Goal: Find specific page/section: Find specific page/section

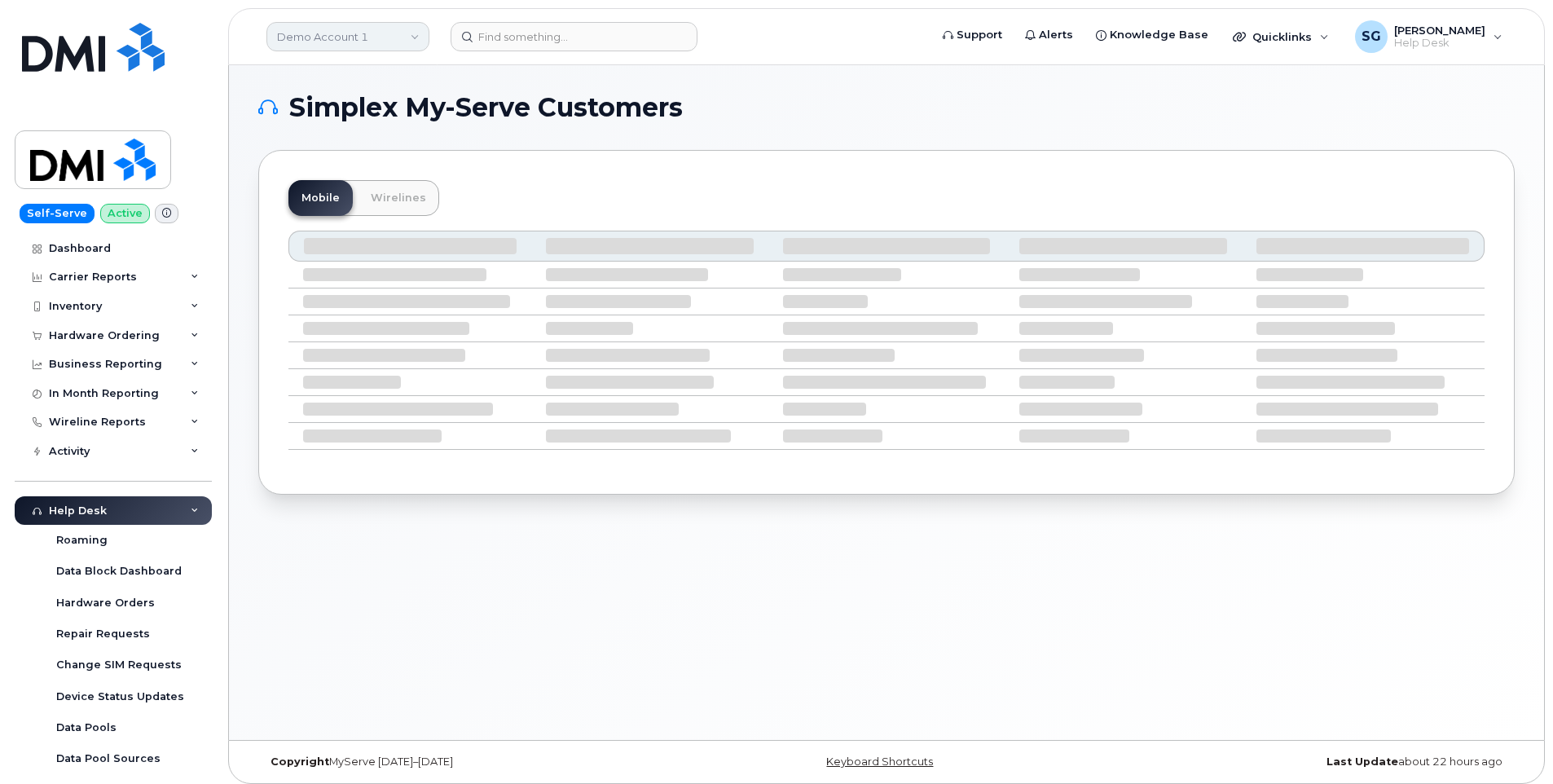
click at [381, 34] on link "Demo Account 1" at bounding box center [348, 36] width 163 height 29
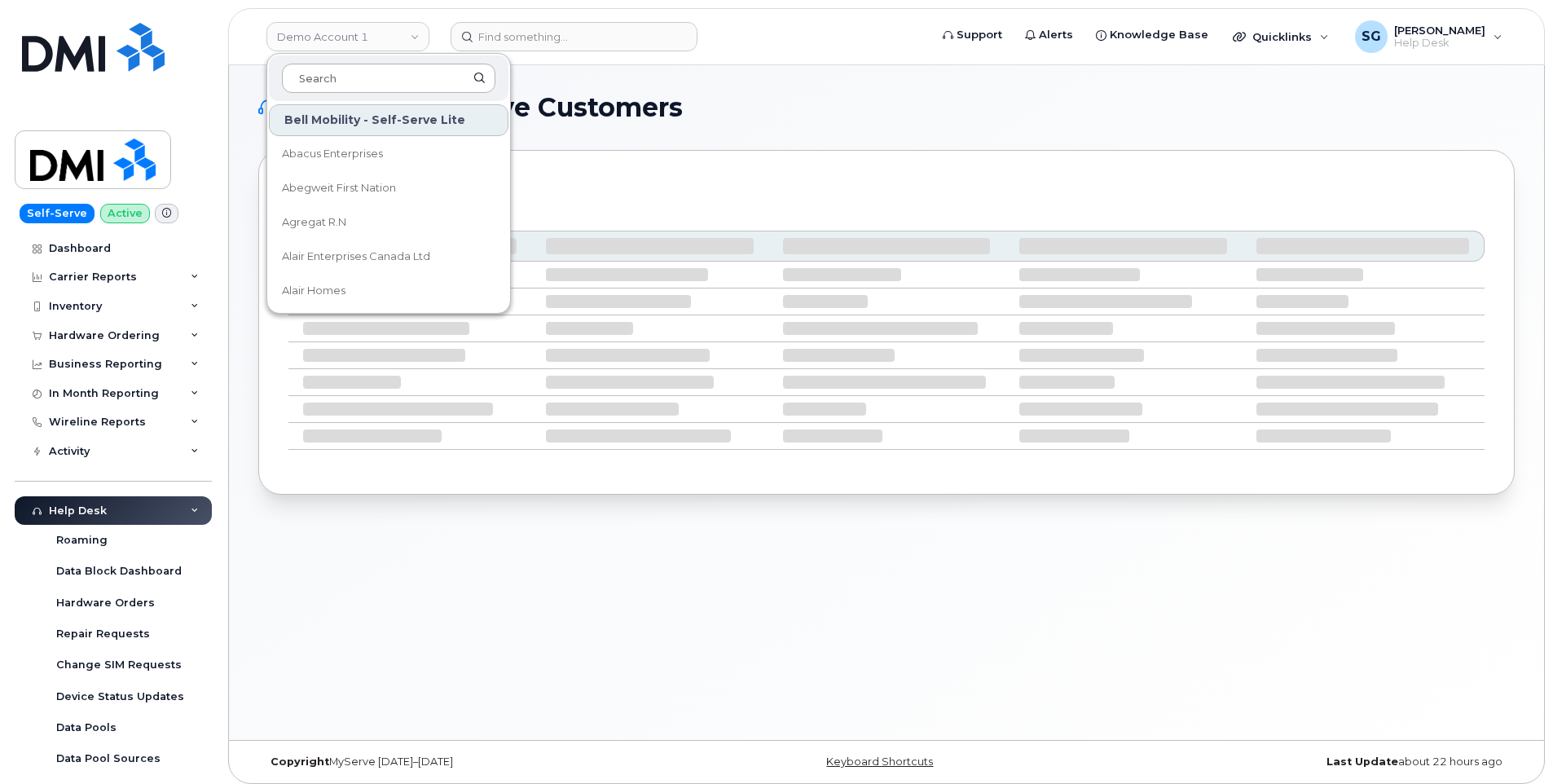
click at [386, 80] on input at bounding box center [389, 78] width 214 height 29
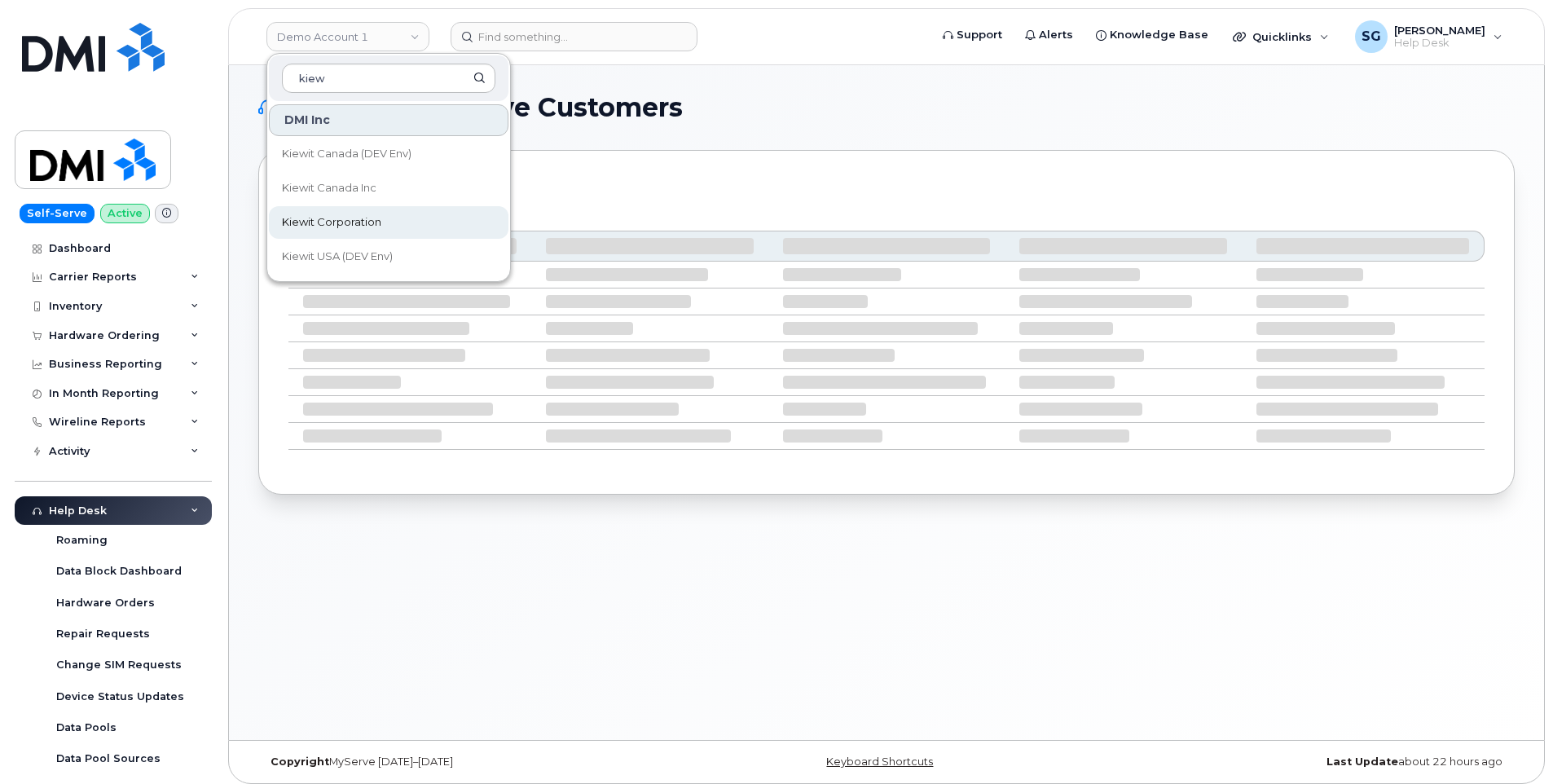
type input "kiew"
drag, startPoint x: 342, startPoint y: 225, endPoint x: 389, endPoint y: 179, distance: 65.8
click at [342, 225] on span "Kiewit Corporation" at bounding box center [331, 222] width 99 height 16
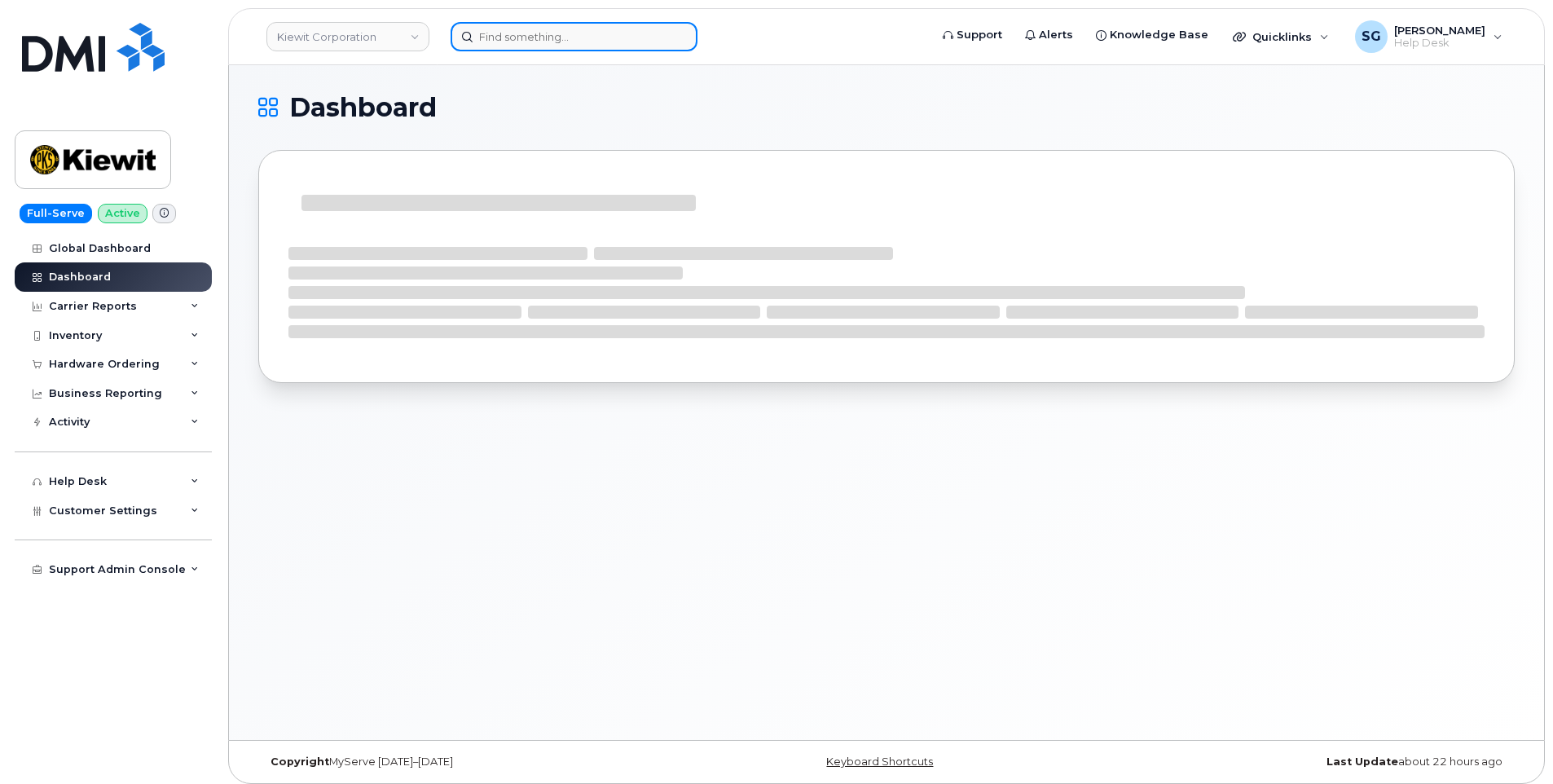
click at [528, 35] on input at bounding box center [574, 36] width 246 height 29
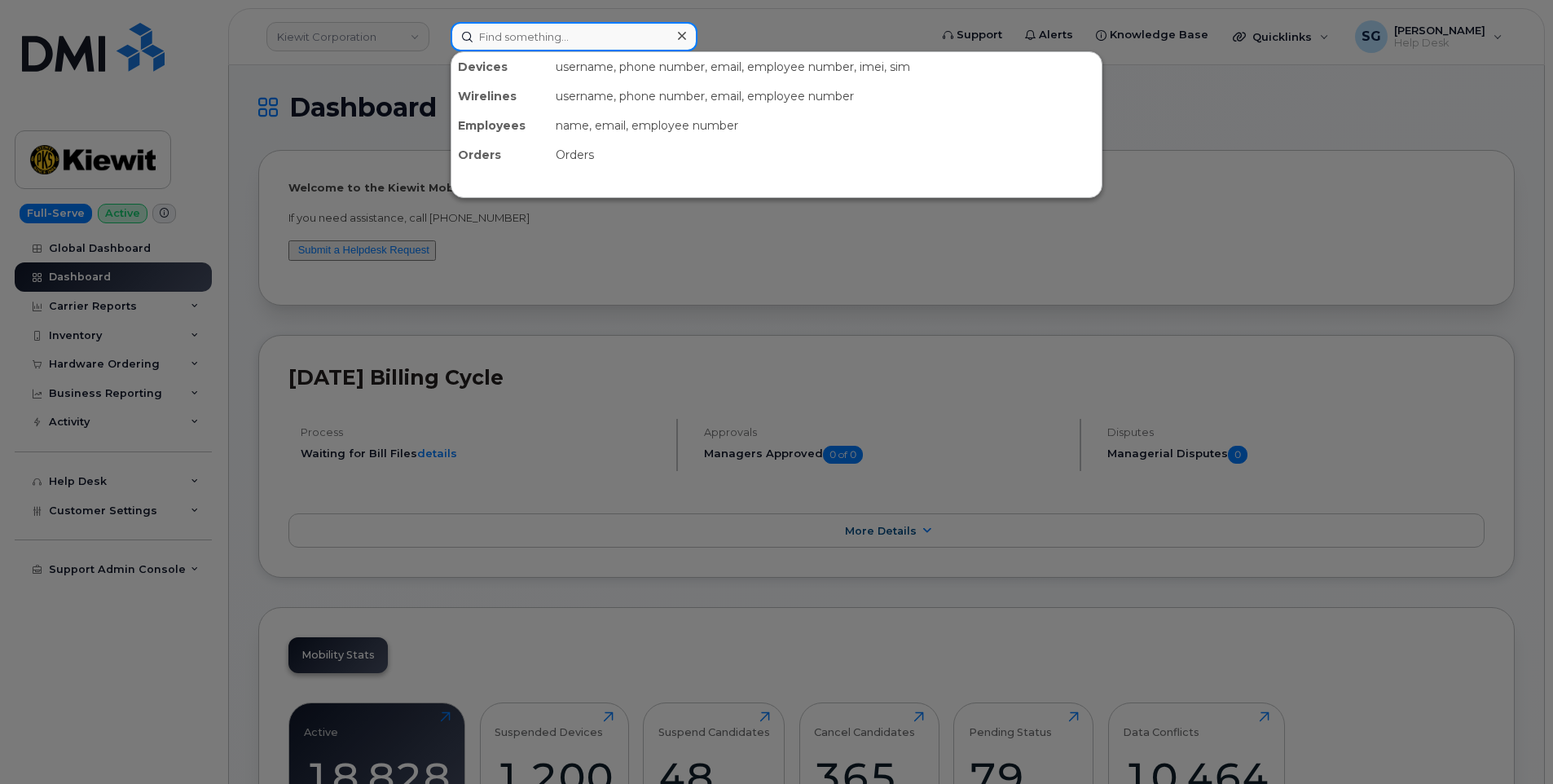
click at [590, 39] on input at bounding box center [574, 36] width 246 height 29
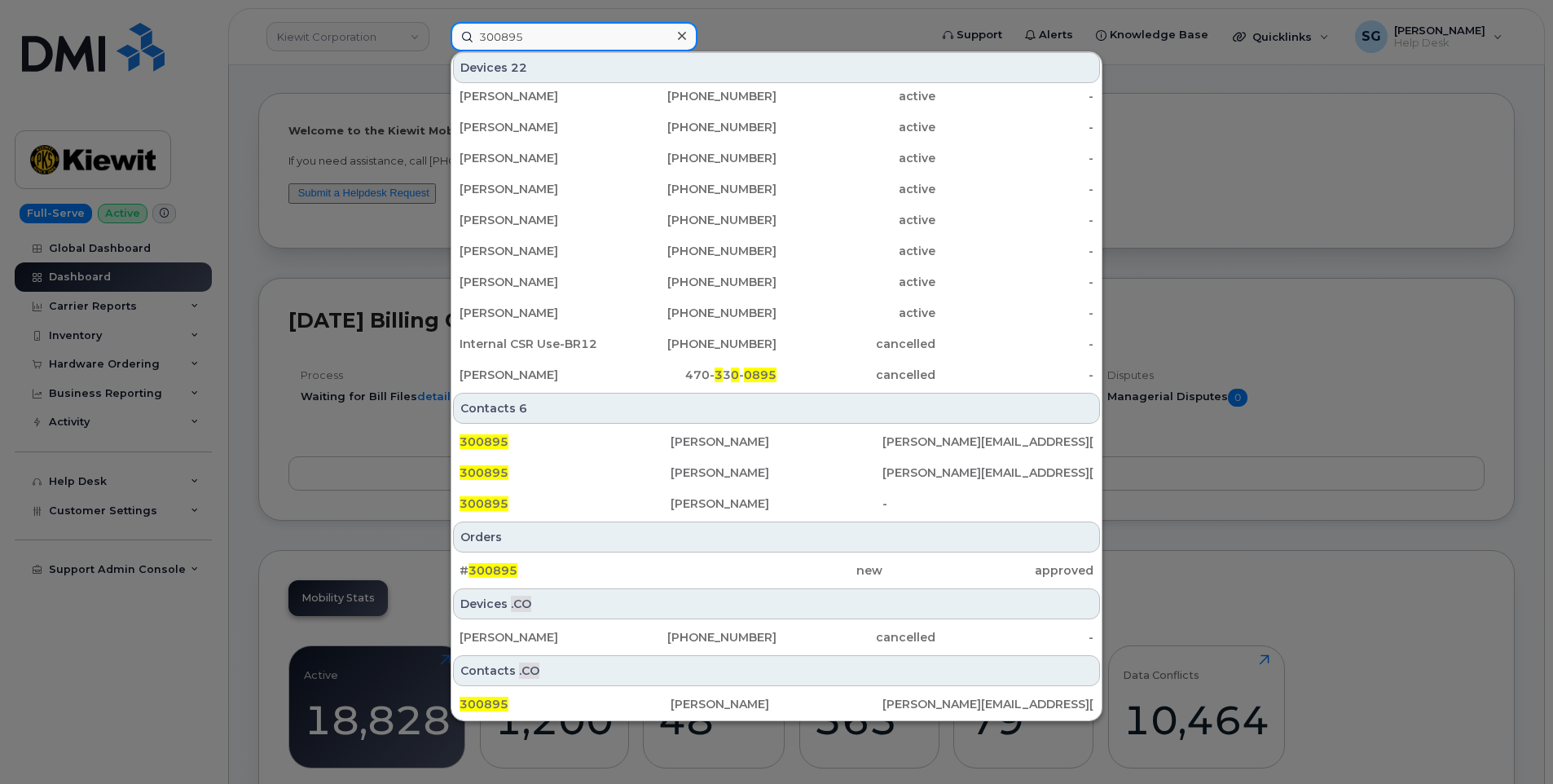
scroll to position [82, 0]
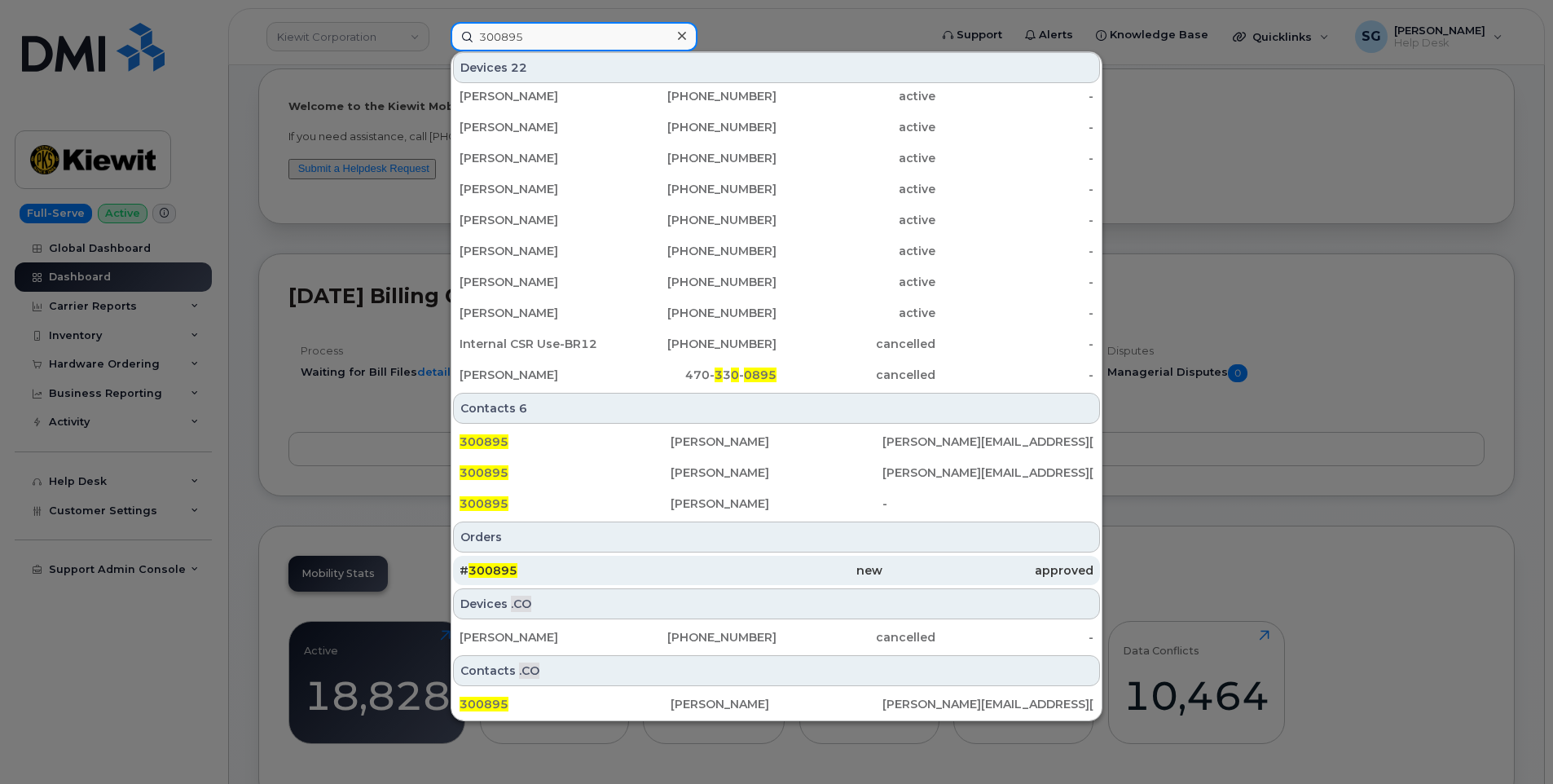
type input "300895"
click at [625, 561] on div "# 300895" at bounding box center [564, 570] width 211 height 29
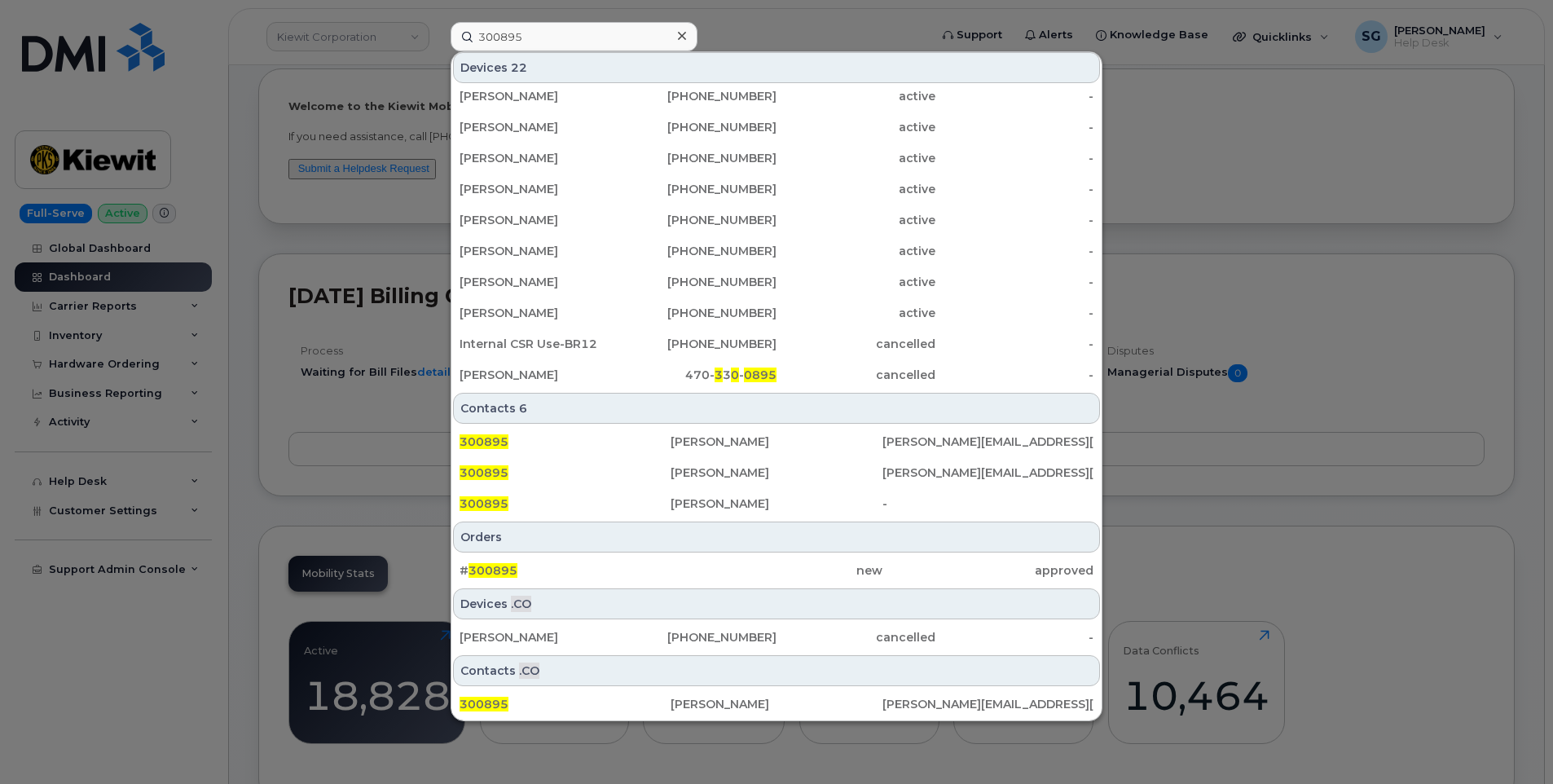
click at [708, 566] on div "new" at bounding box center [776, 569] width 211 height 16
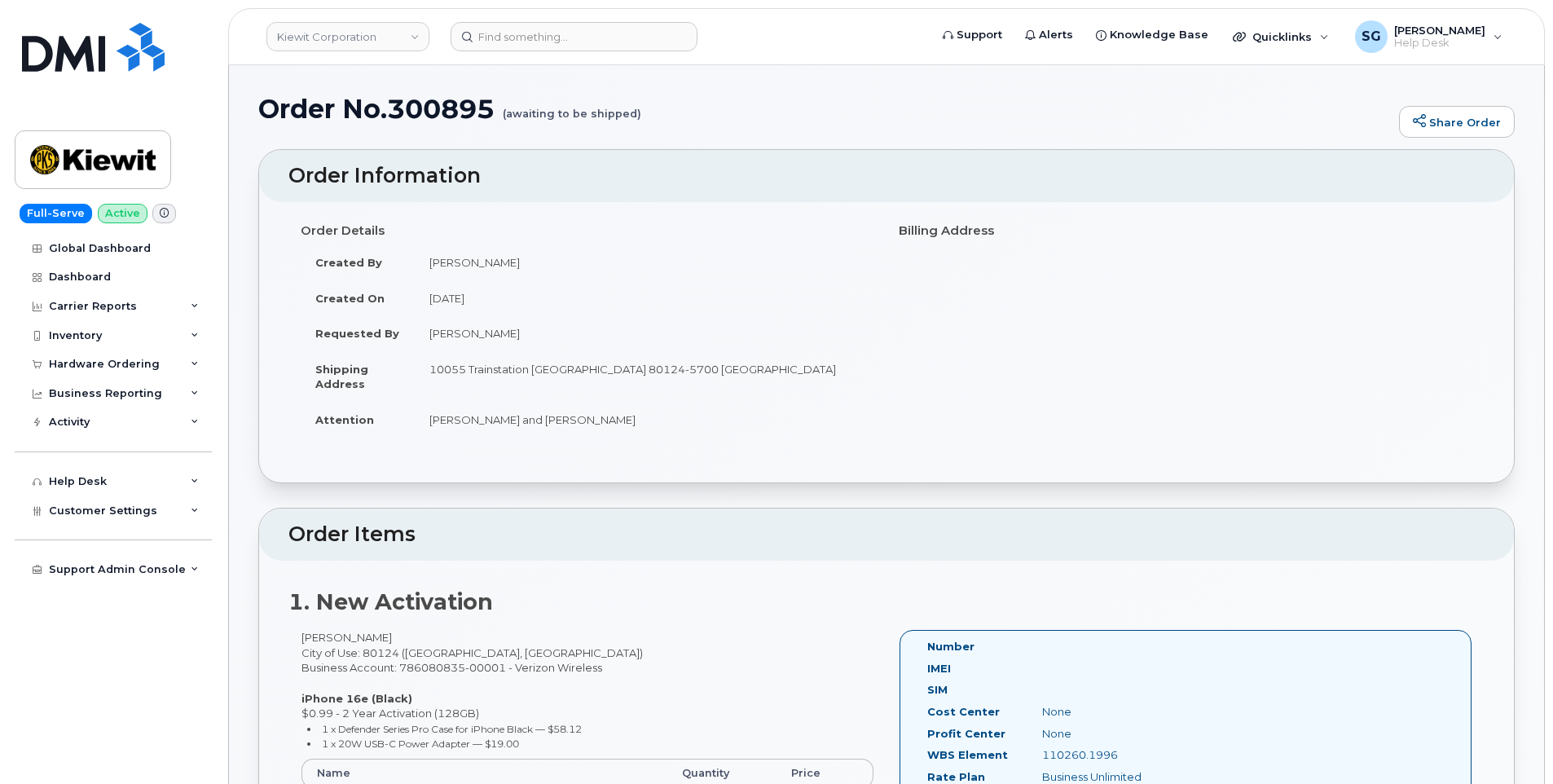
scroll to position [163, 0]
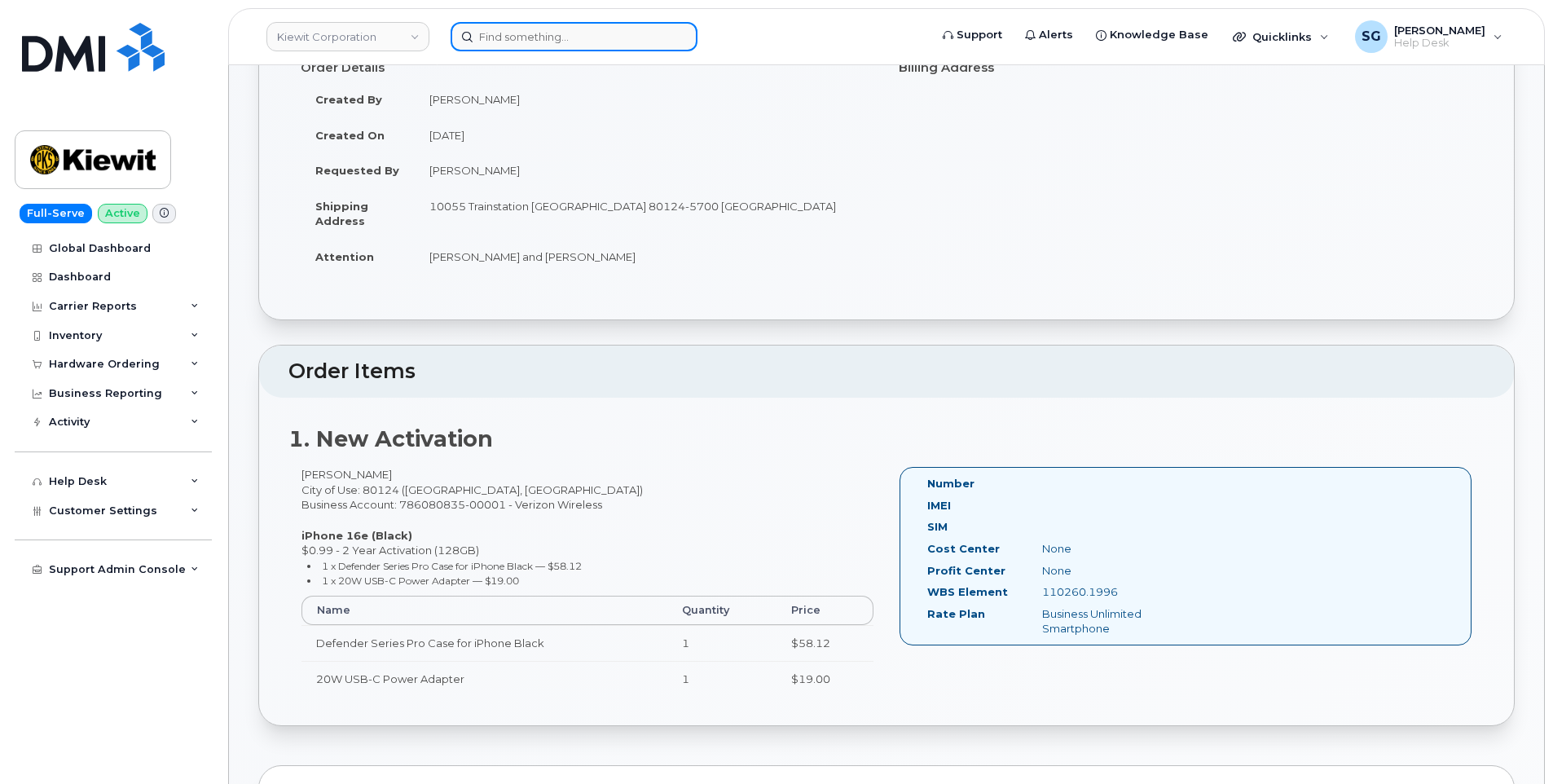
click at [511, 29] on input at bounding box center [574, 36] width 246 height 29
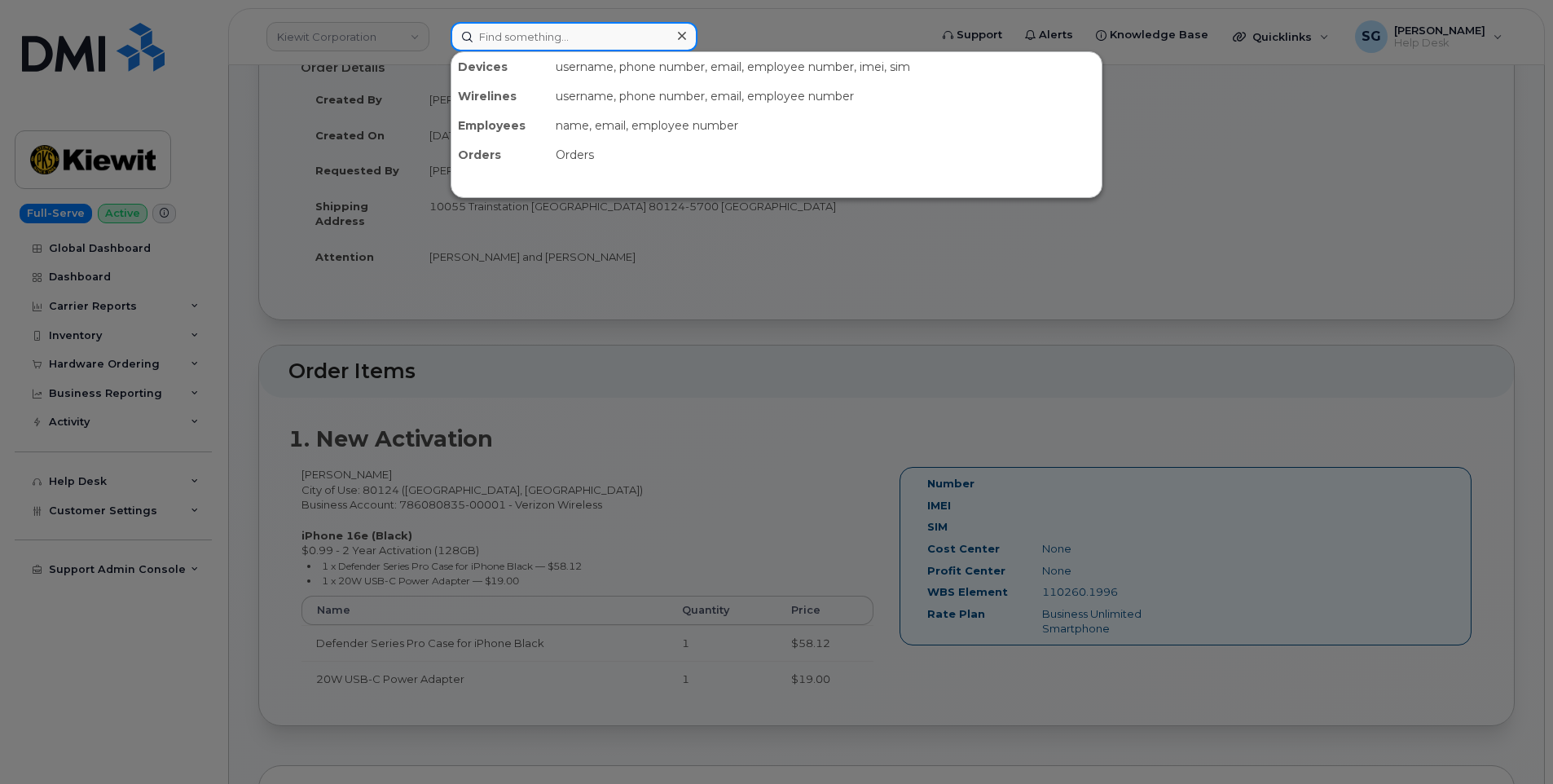
click at [527, 39] on input at bounding box center [574, 36] width 246 height 29
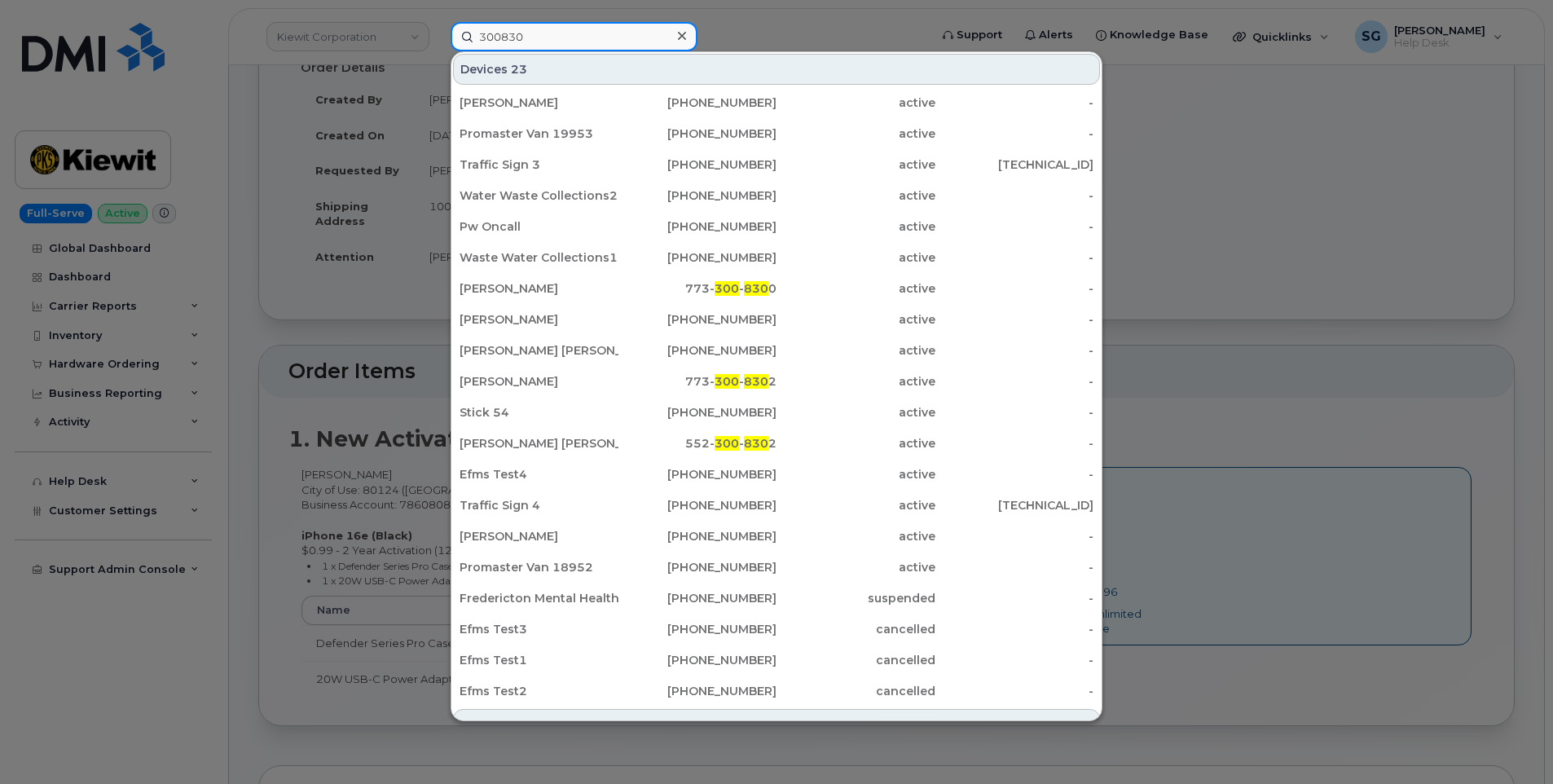
type input "300830"
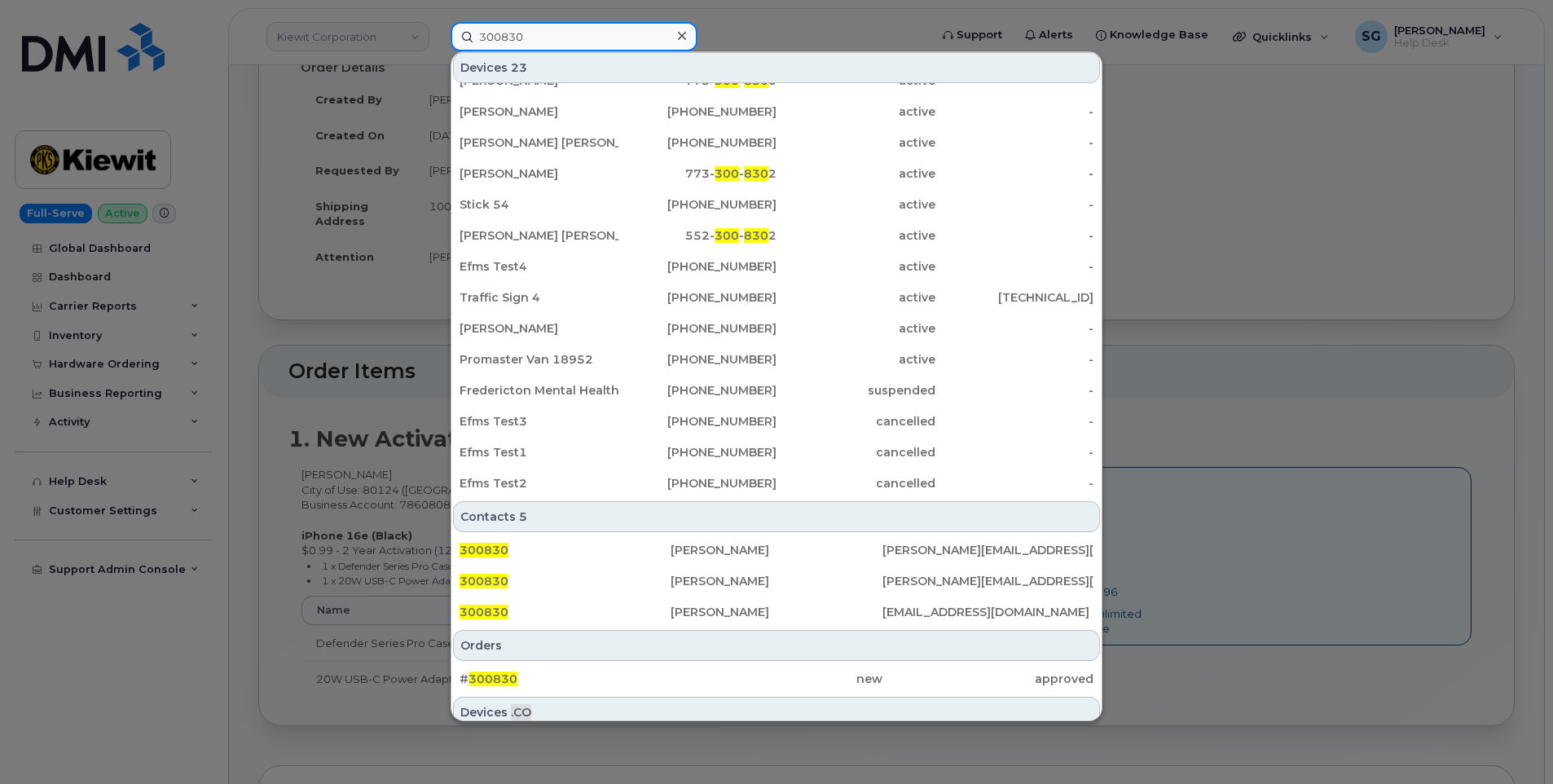
scroll to position [316, 0]
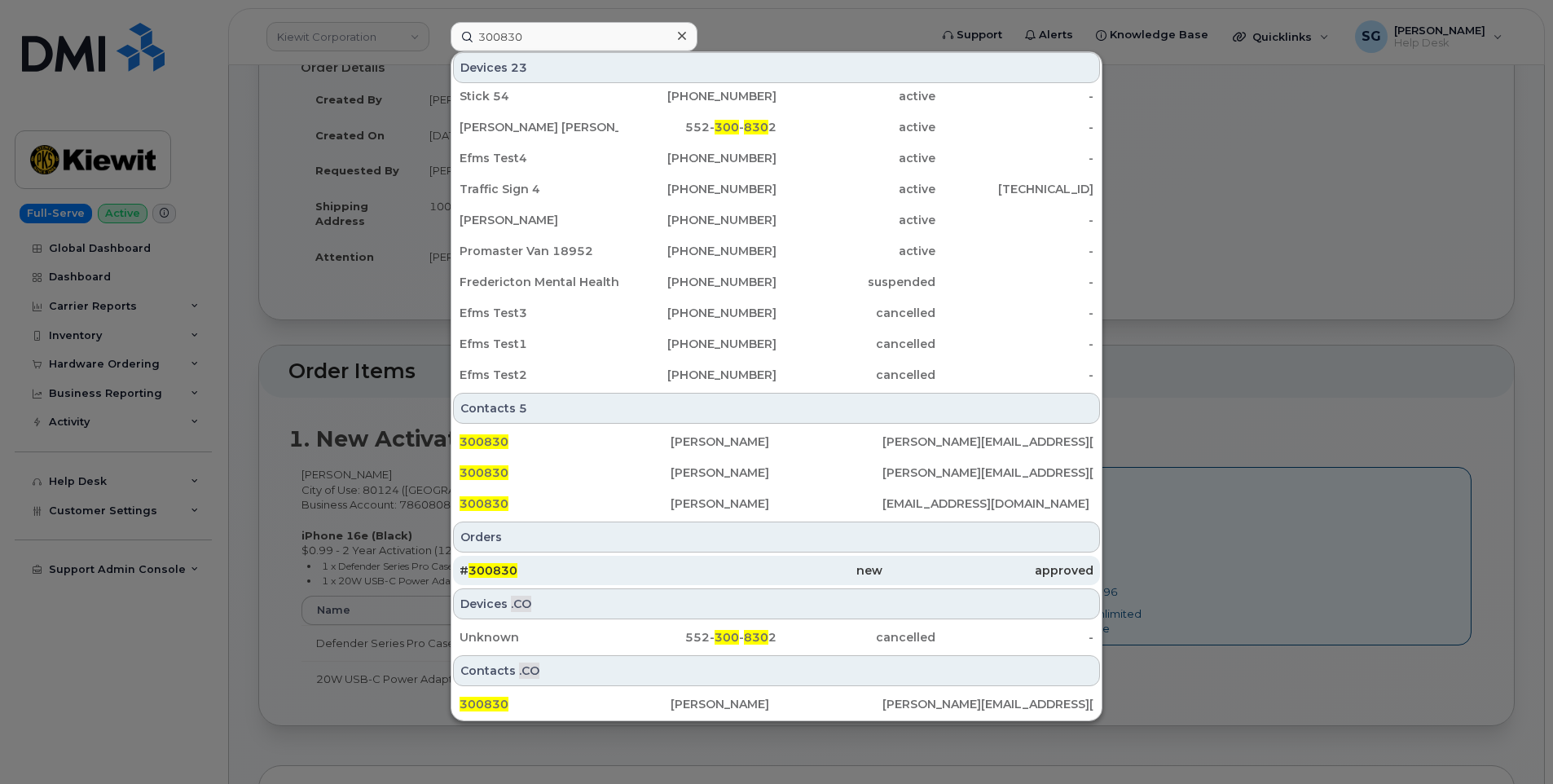
click at [665, 565] on div "# 300830" at bounding box center [564, 569] width 211 height 16
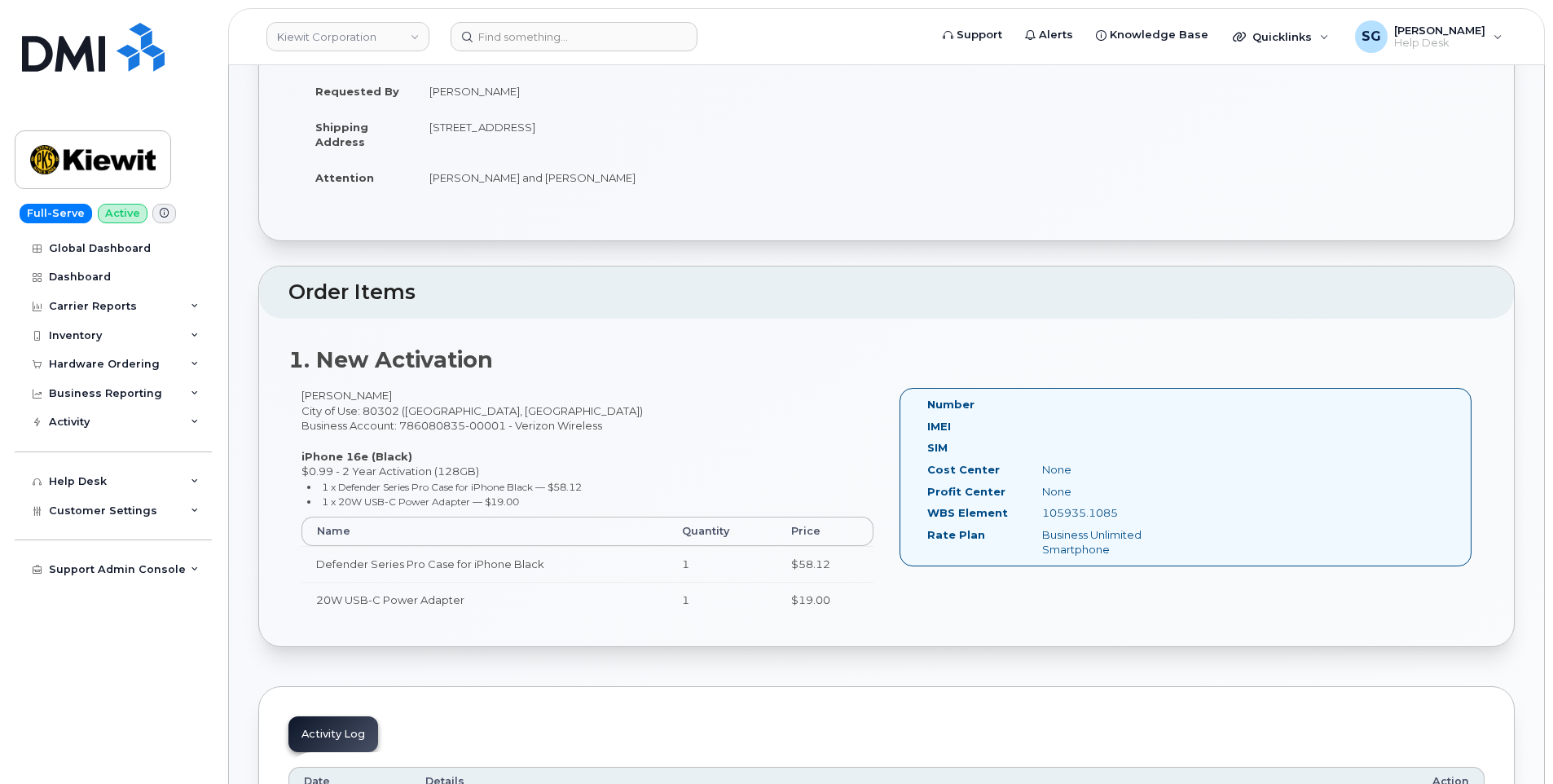
scroll to position [245, 0]
click at [588, 30] on input at bounding box center [574, 36] width 246 height 29
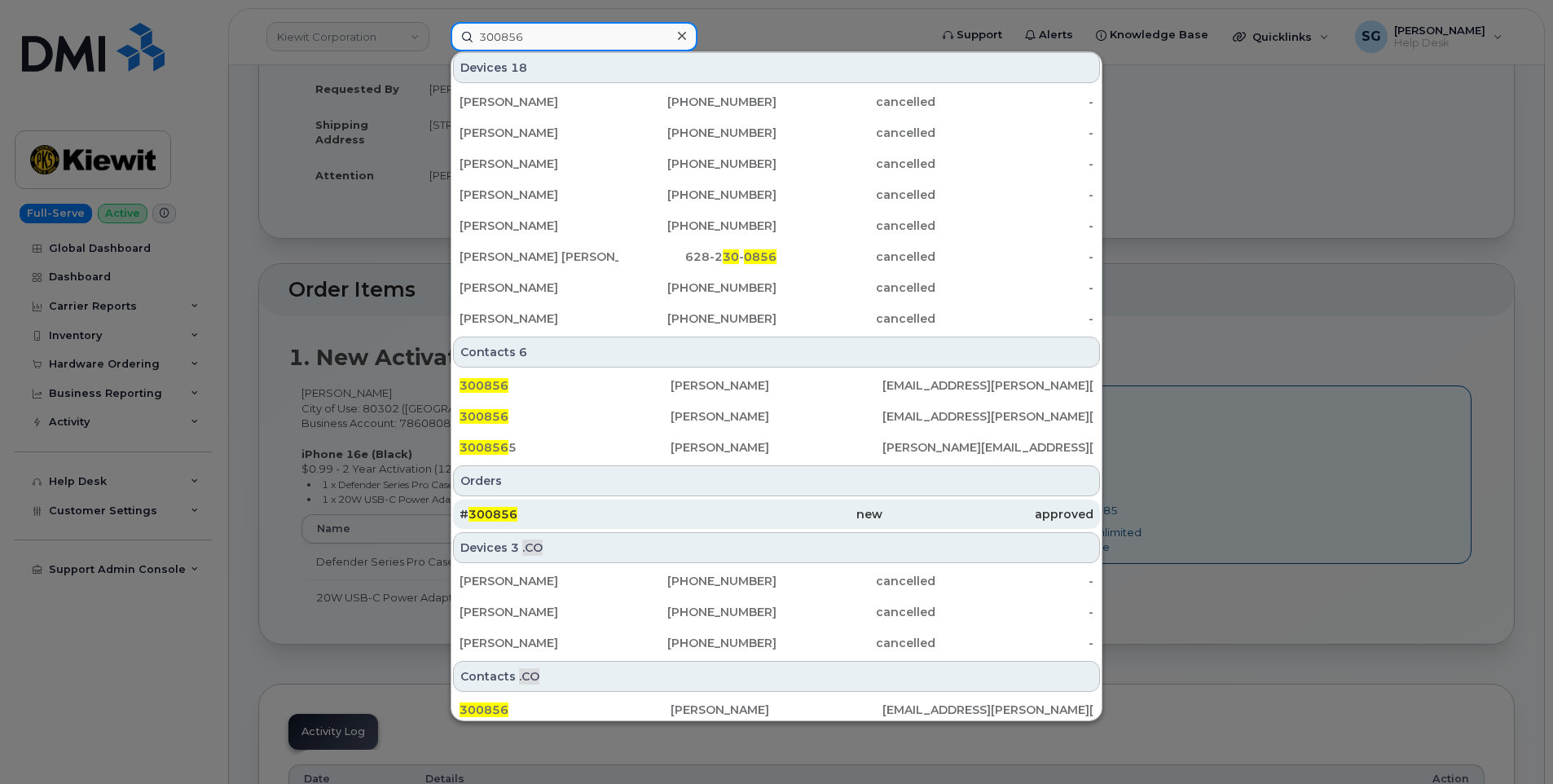
scroll to position [316, 0]
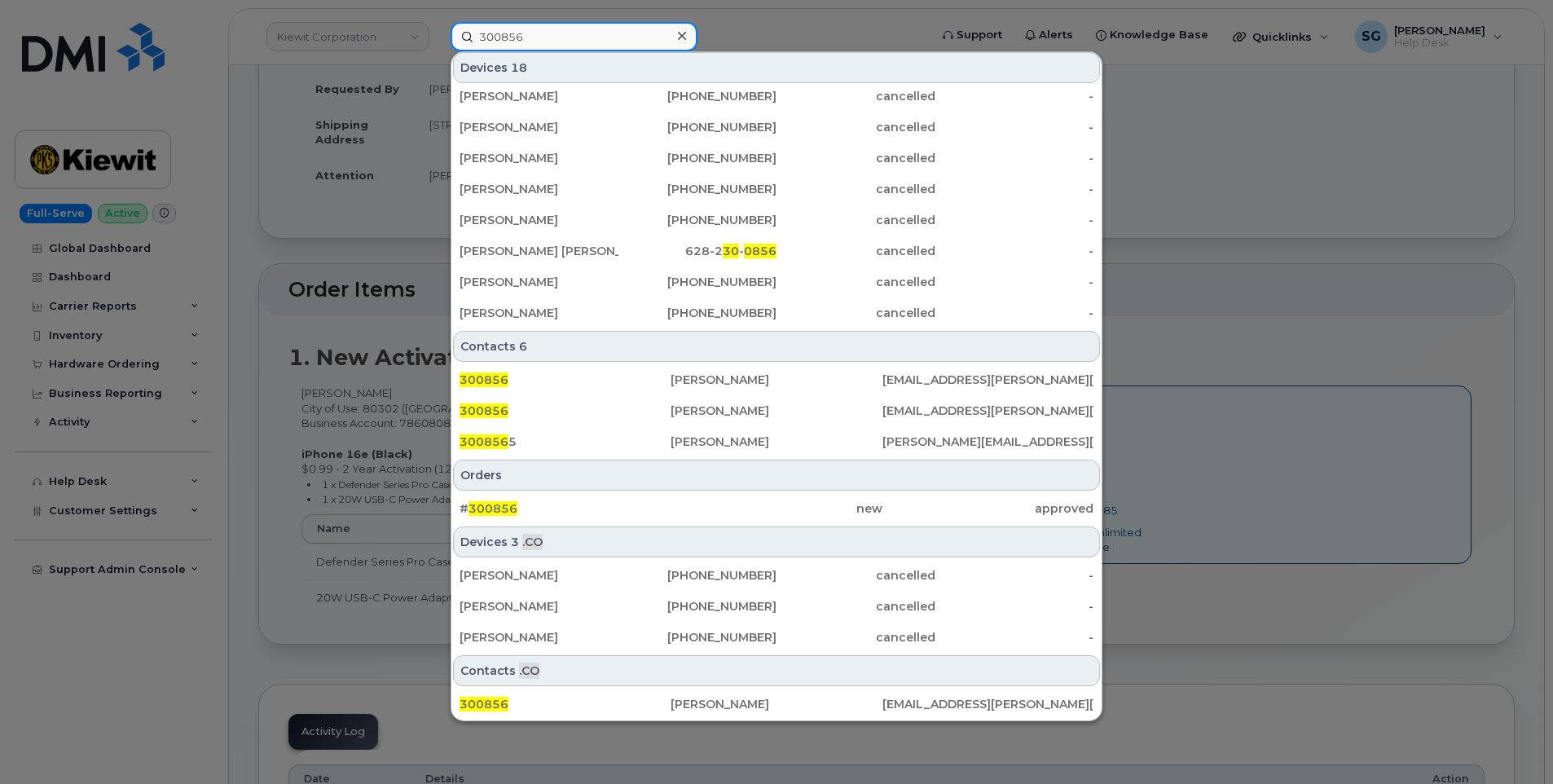
type input "300856"
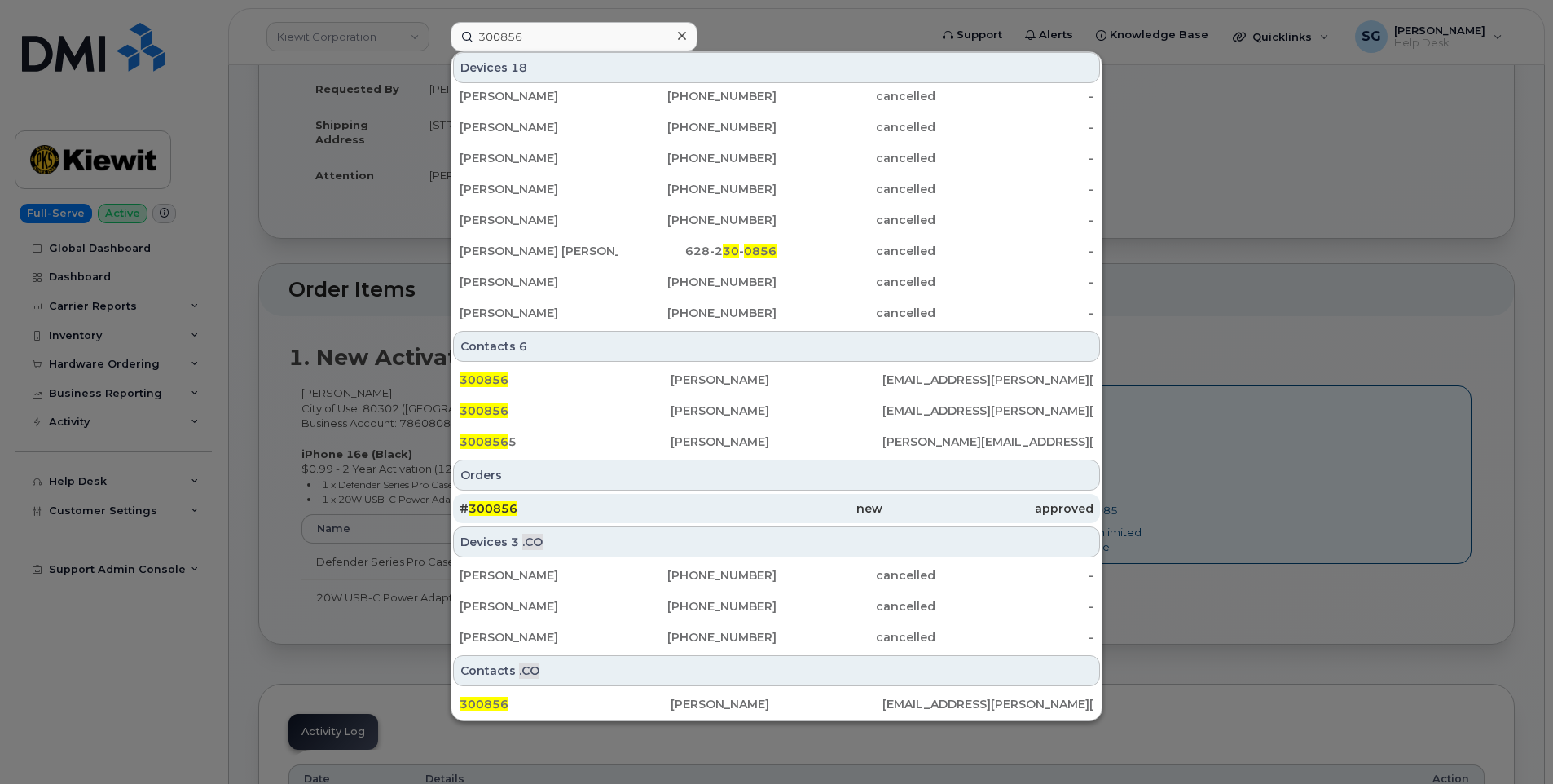
drag, startPoint x: 665, startPoint y: 492, endPoint x: 680, endPoint y: 495, distance: 15.3
click at [665, 492] on div "# 300856 new approved" at bounding box center [776, 508] width 650 height 33
click at [677, 497] on div "new" at bounding box center [776, 508] width 211 height 29
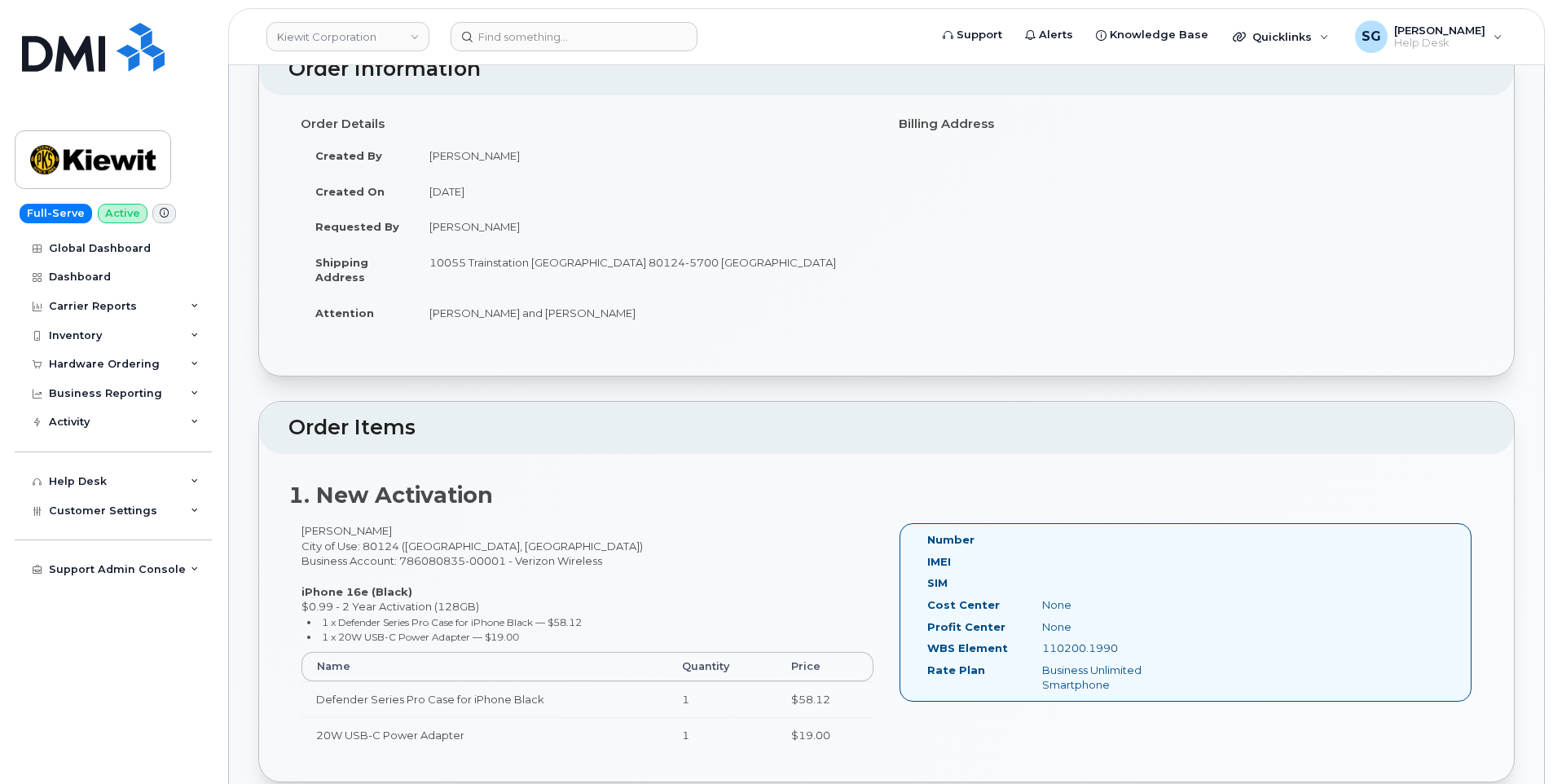
scroll to position [326, 0]
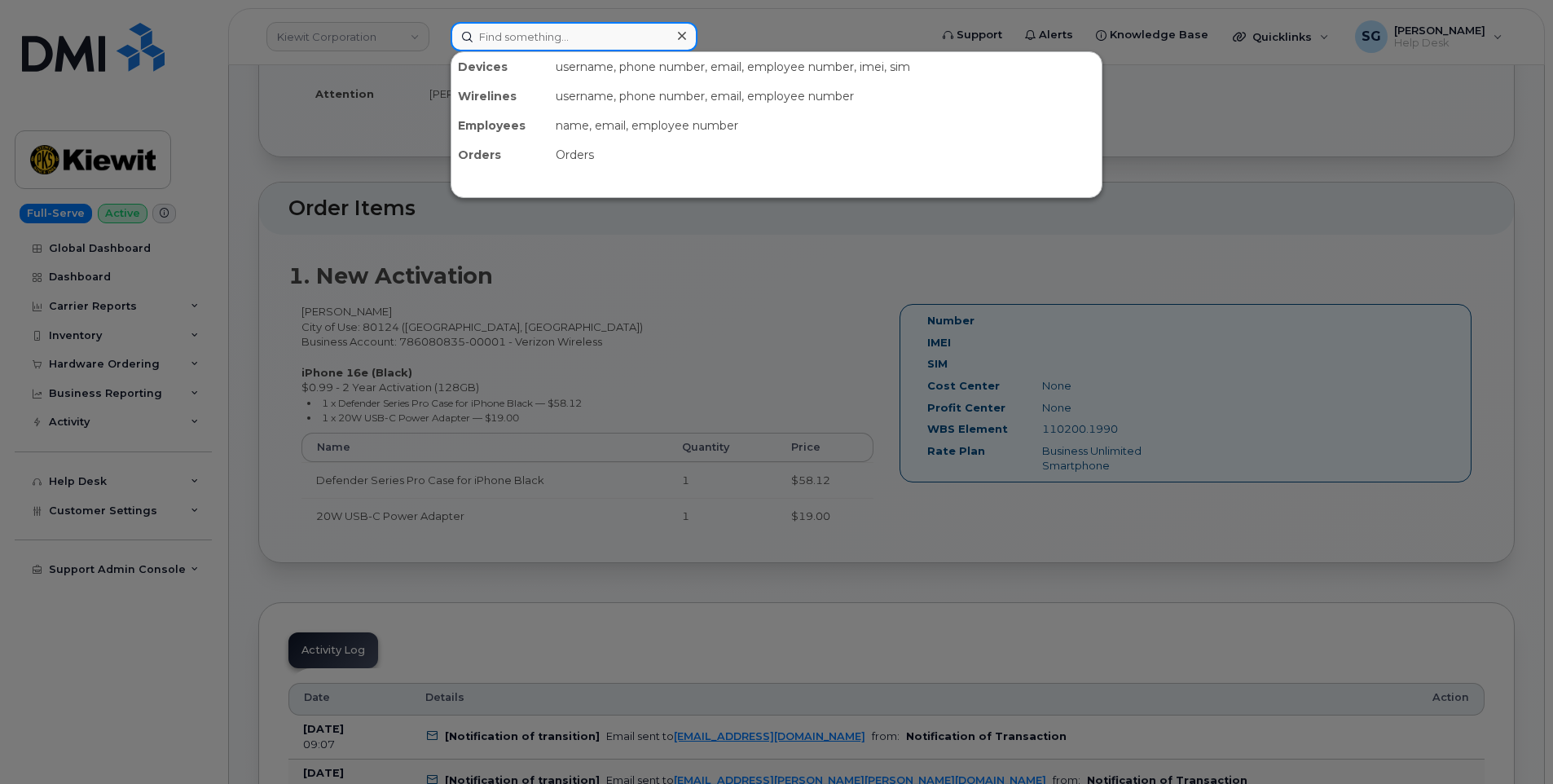
click at [615, 40] on input at bounding box center [574, 36] width 246 height 29
click at [560, 28] on input at bounding box center [574, 36] width 246 height 29
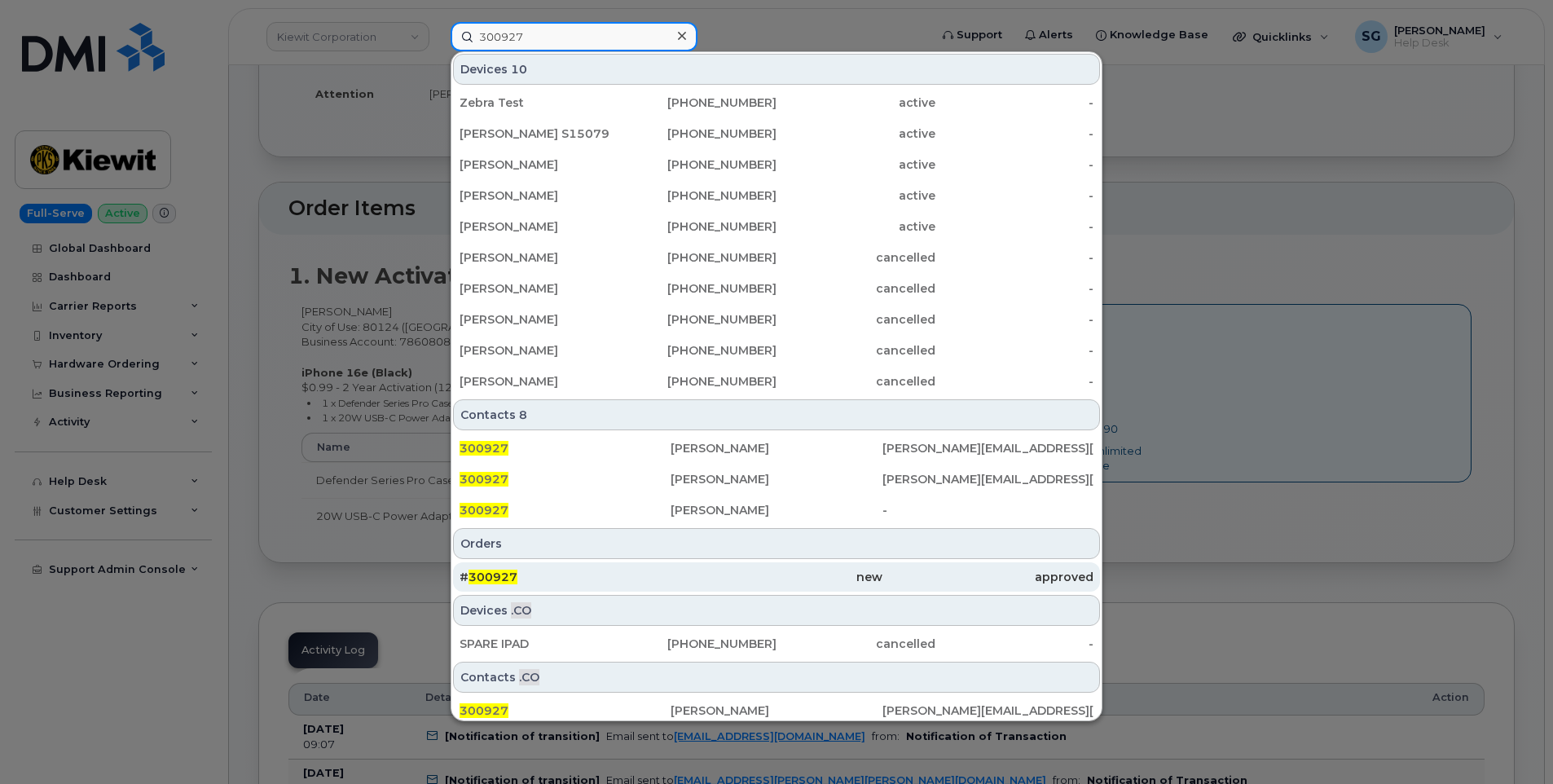
type input "300927"
drag, startPoint x: 589, startPoint y: 575, endPoint x: 570, endPoint y: 585, distance: 21.5
click at [589, 575] on div "# 300927" at bounding box center [564, 576] width 211 height 16
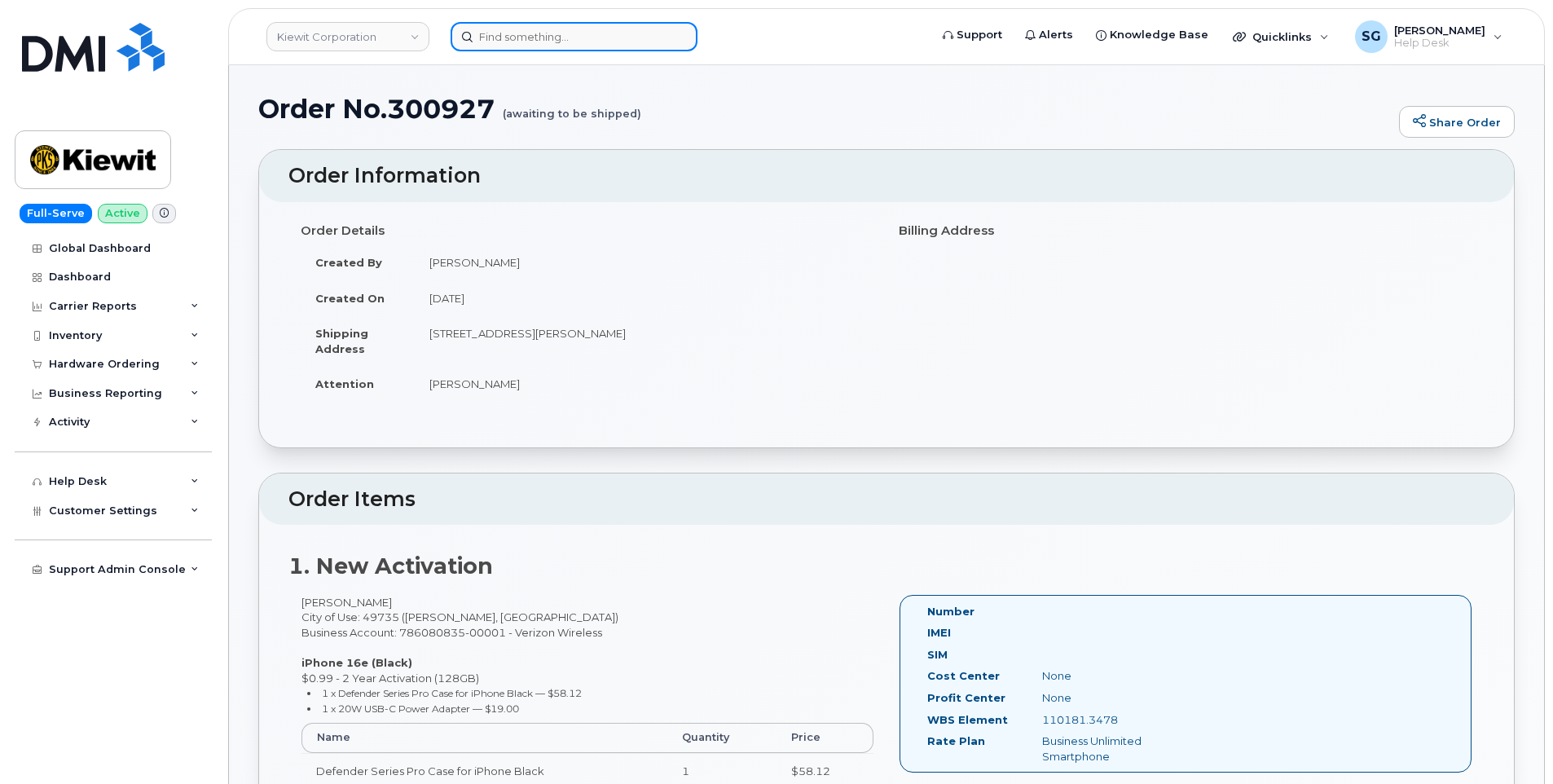
click at [510, 42] on input at bounding box center [574, 36] width 246 height 29
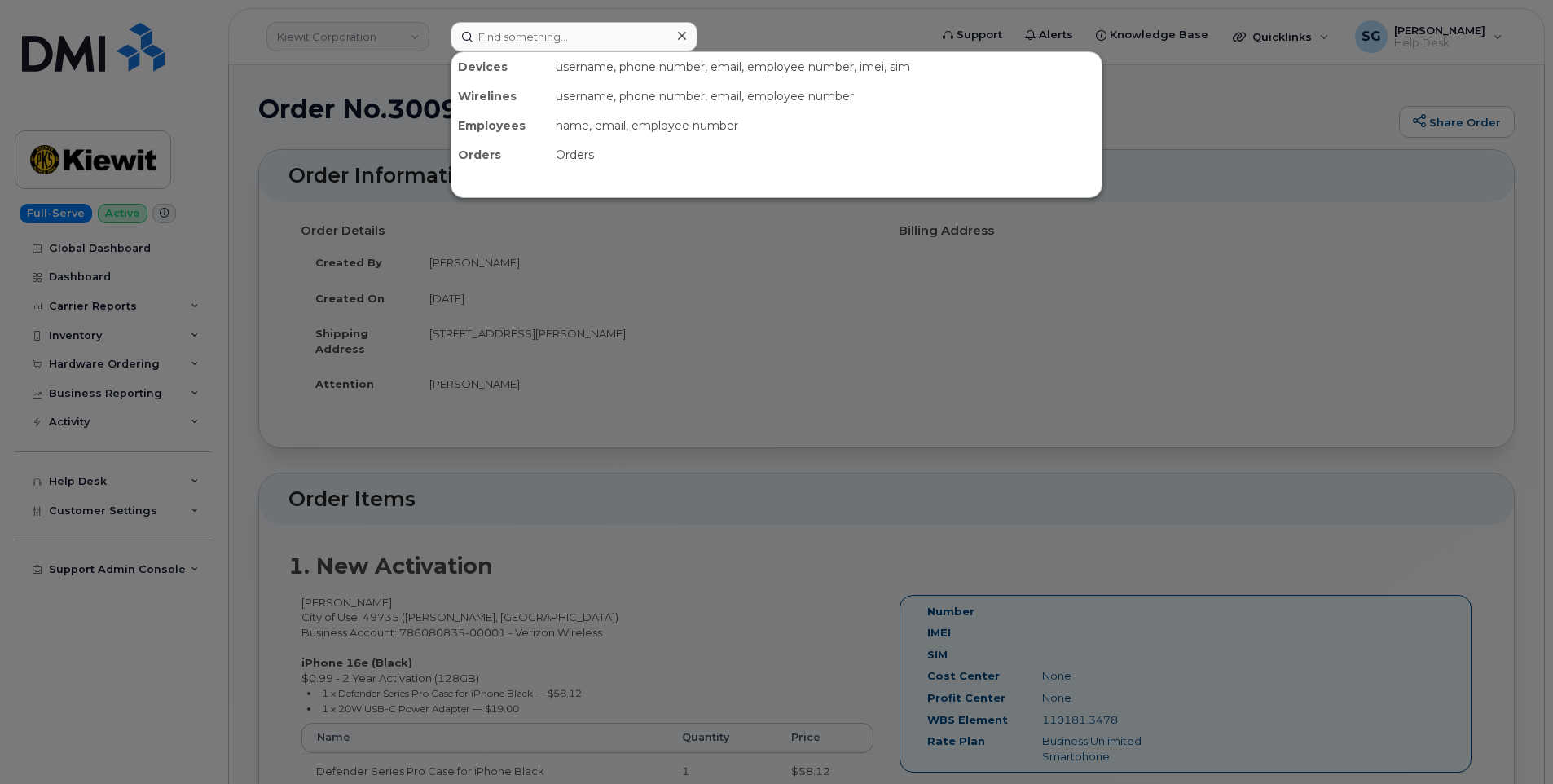
click at [609, 292] on div at bounding box center [776, 392] width 1553 height 784
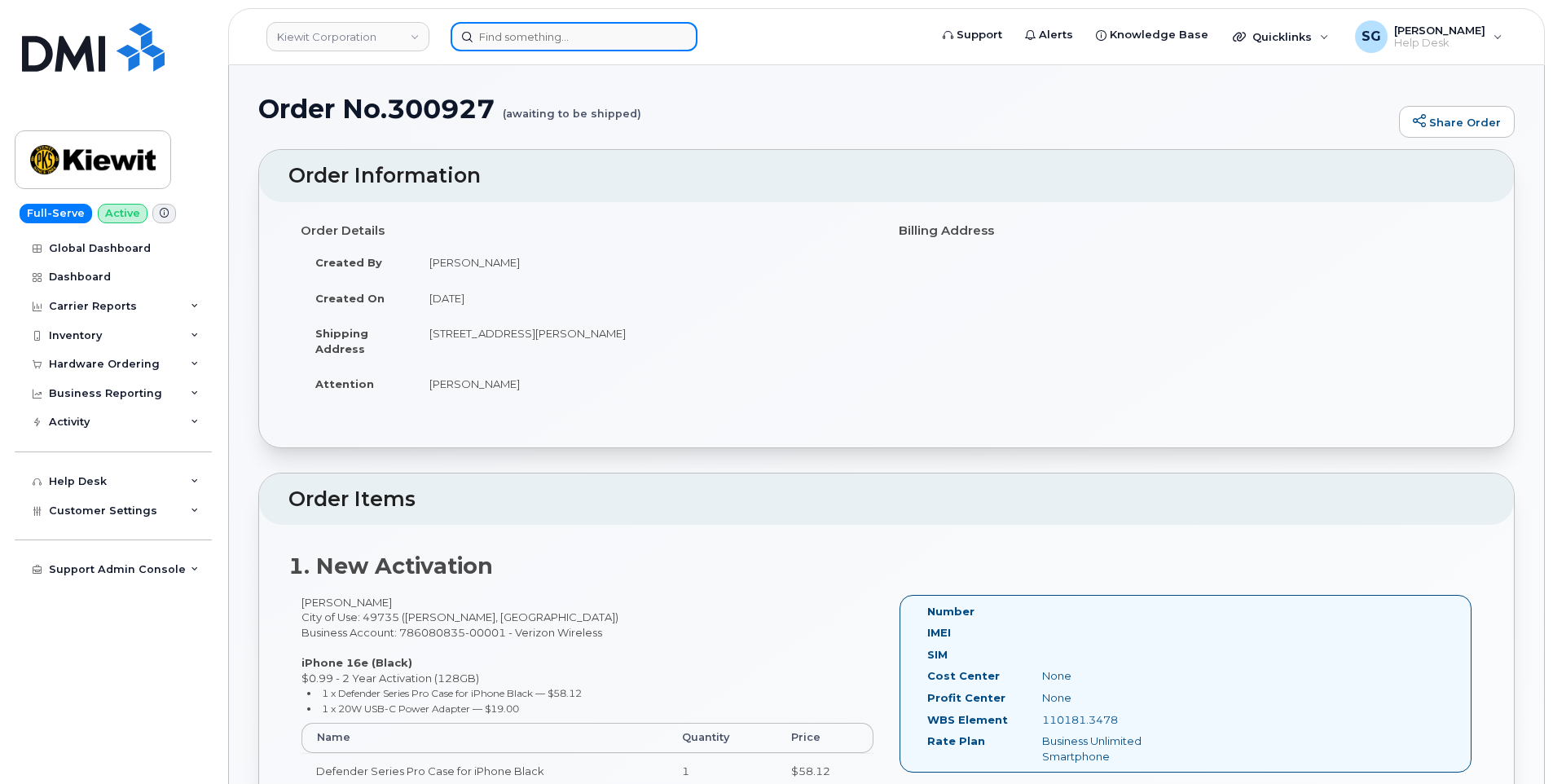
click at [528, 28] on input at bounding box center [574, 36] width 246 height 29
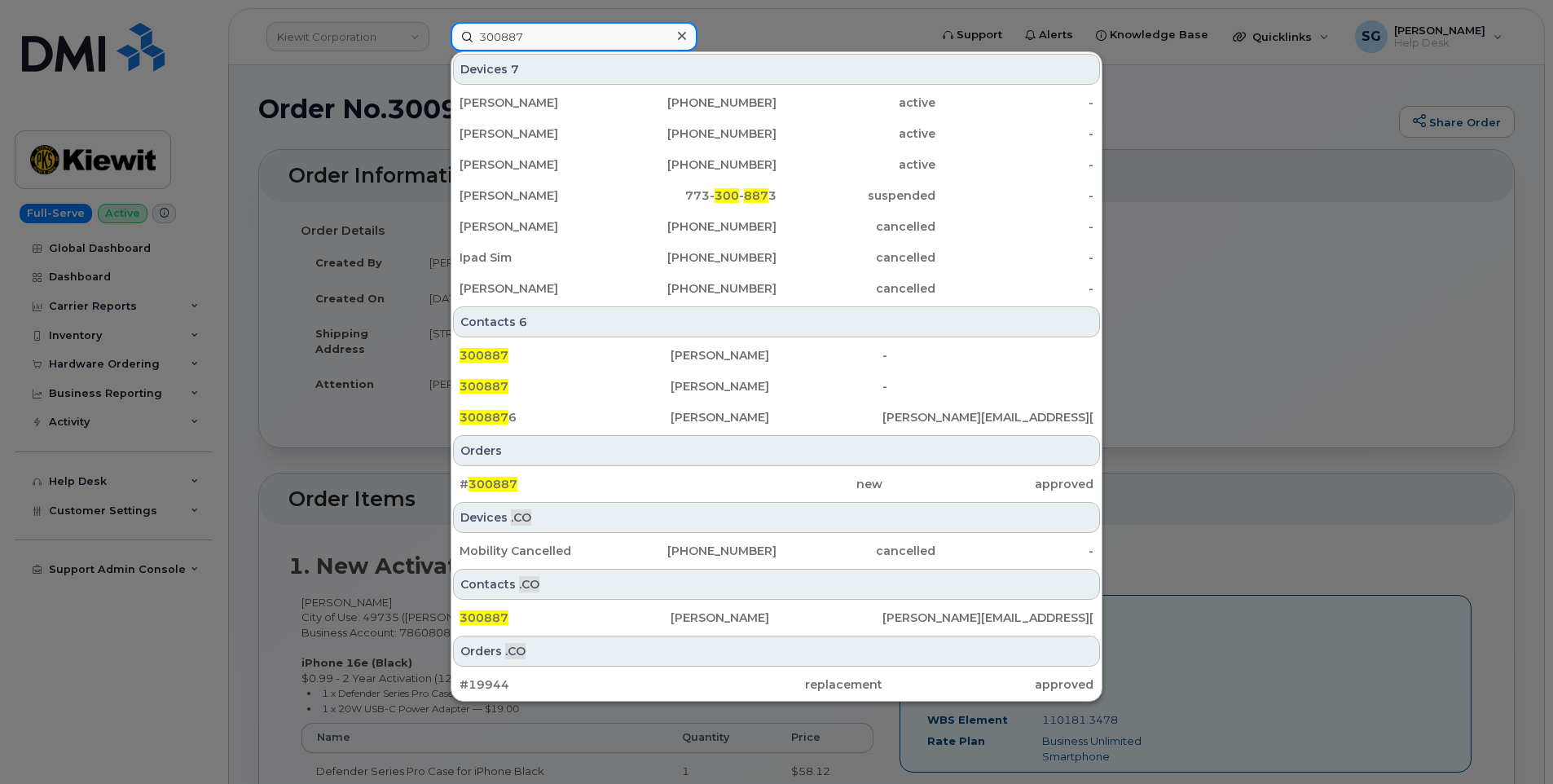
type input "300887"
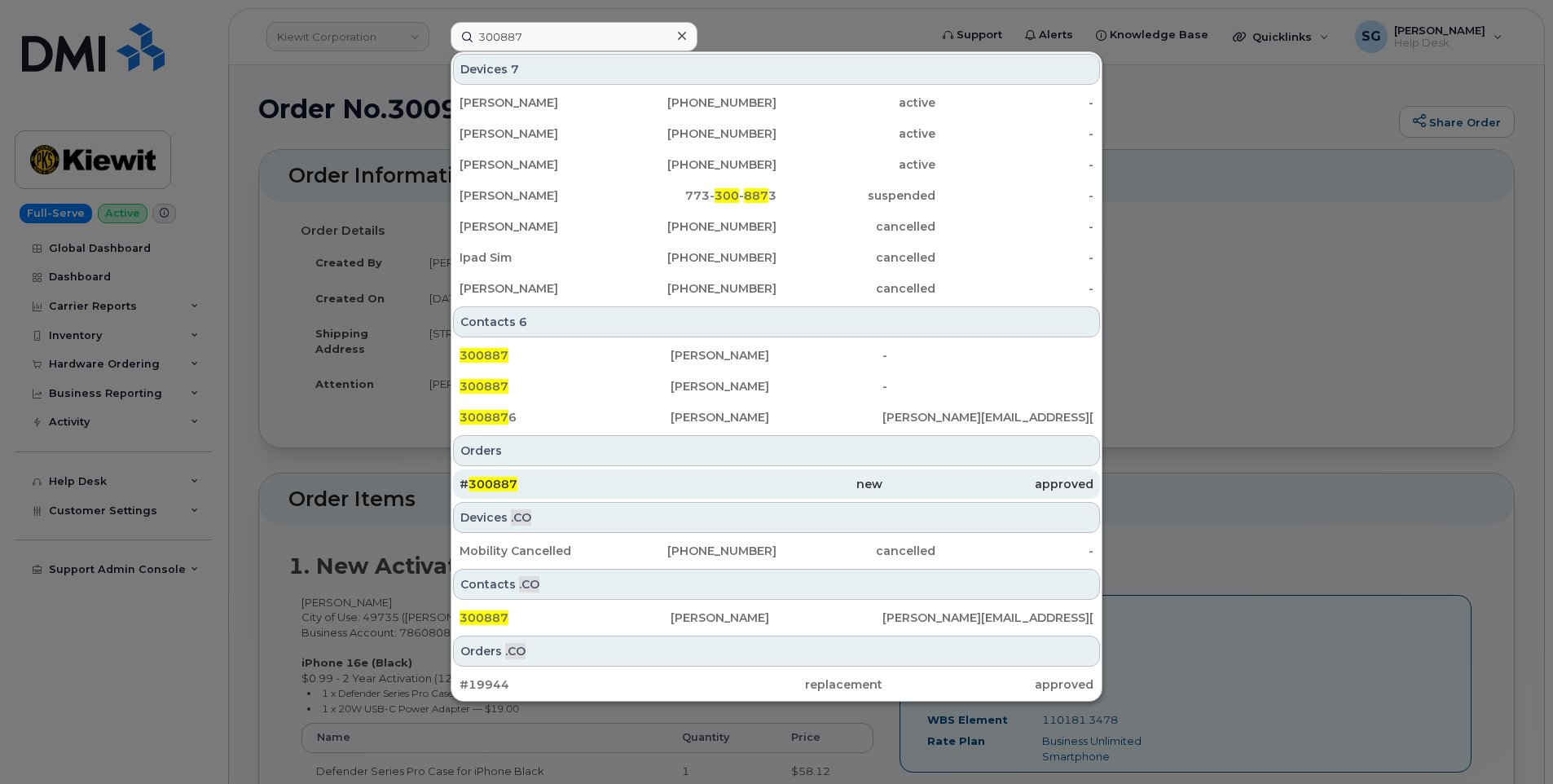
drag, startPoint x: 700, startPoint y: 491, endPoint x: 723, endPoint y: 485, distance: 23.8
click at [700, 491] on div "new" at bounding box center [776, 484] width 211 height 16
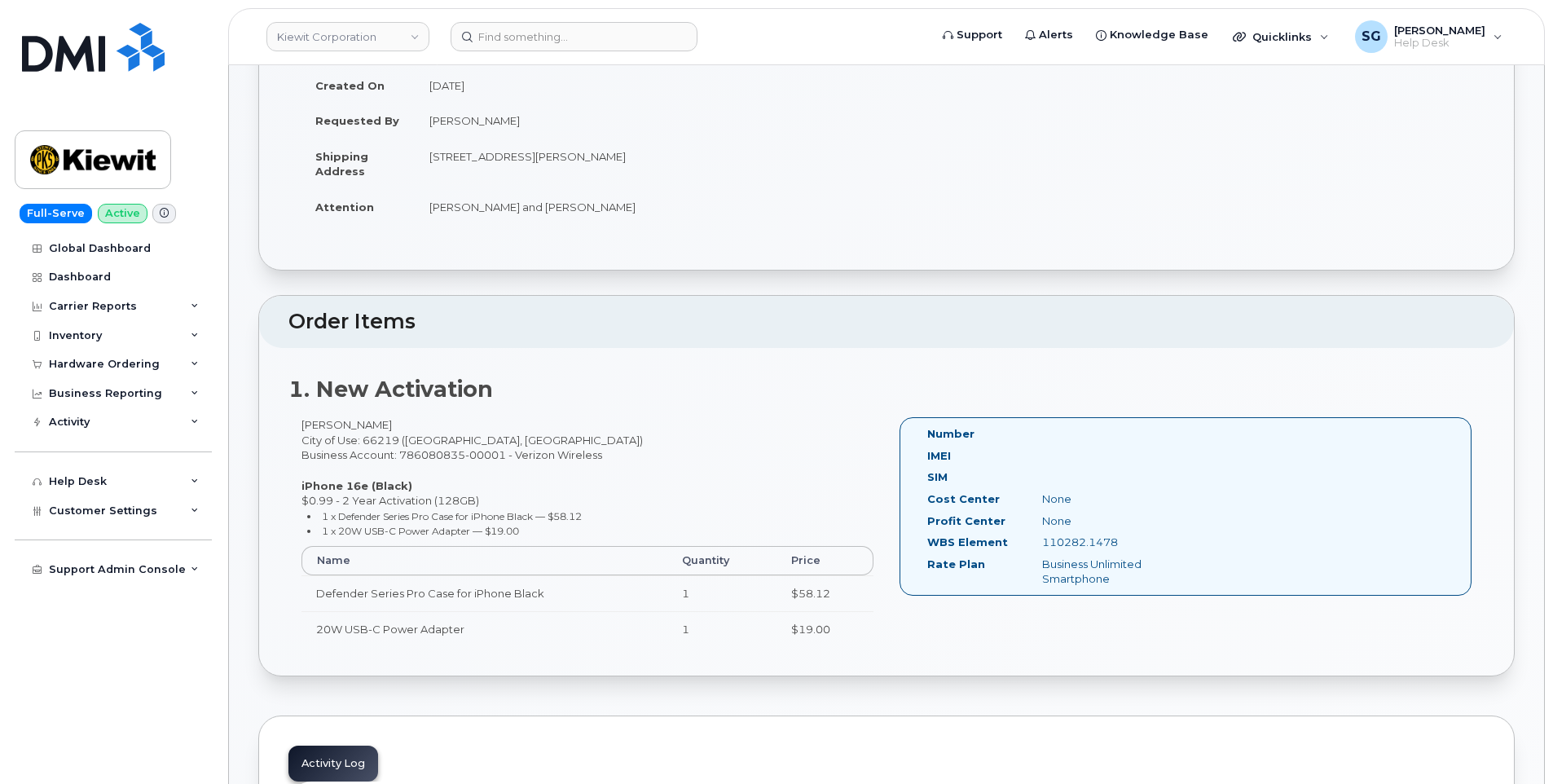
scroll to position [407, 0]
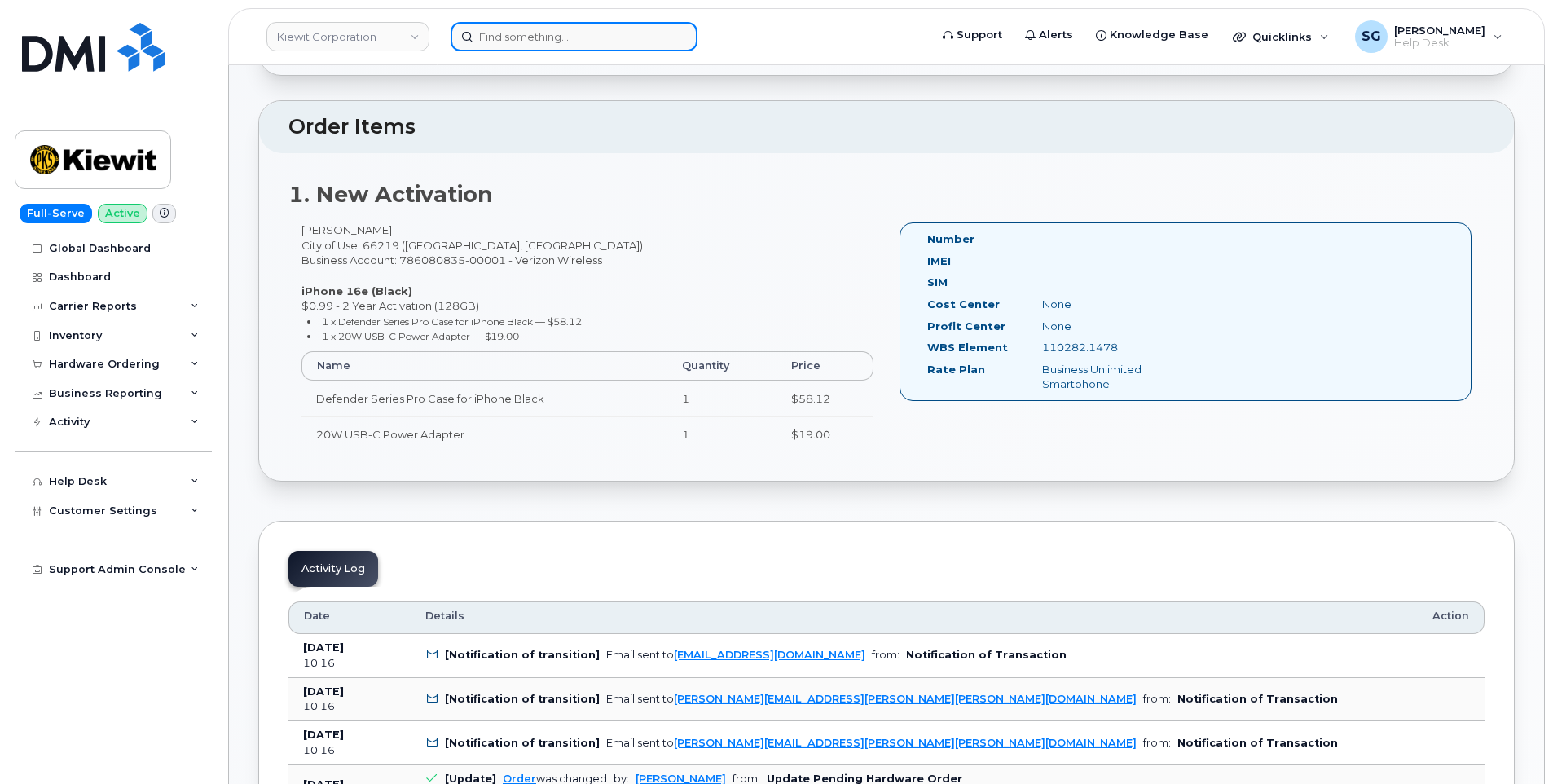
click at [530, 41] on input at bounding box center [574, 36] width 246 height 29
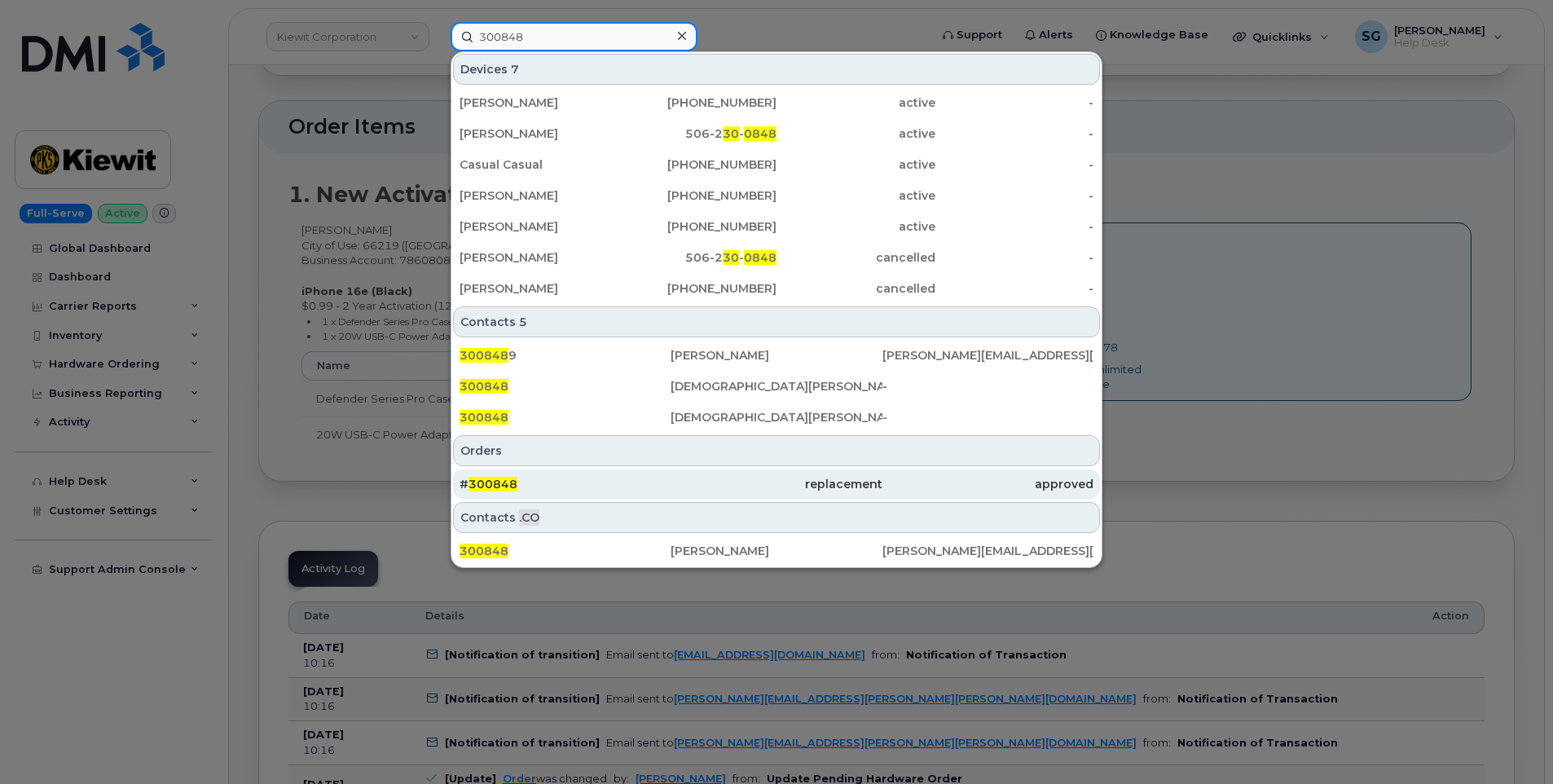
type input "300848"
click at [656, 471] on div "# 300848" at bounding box center [564, 484] width 211 height 29
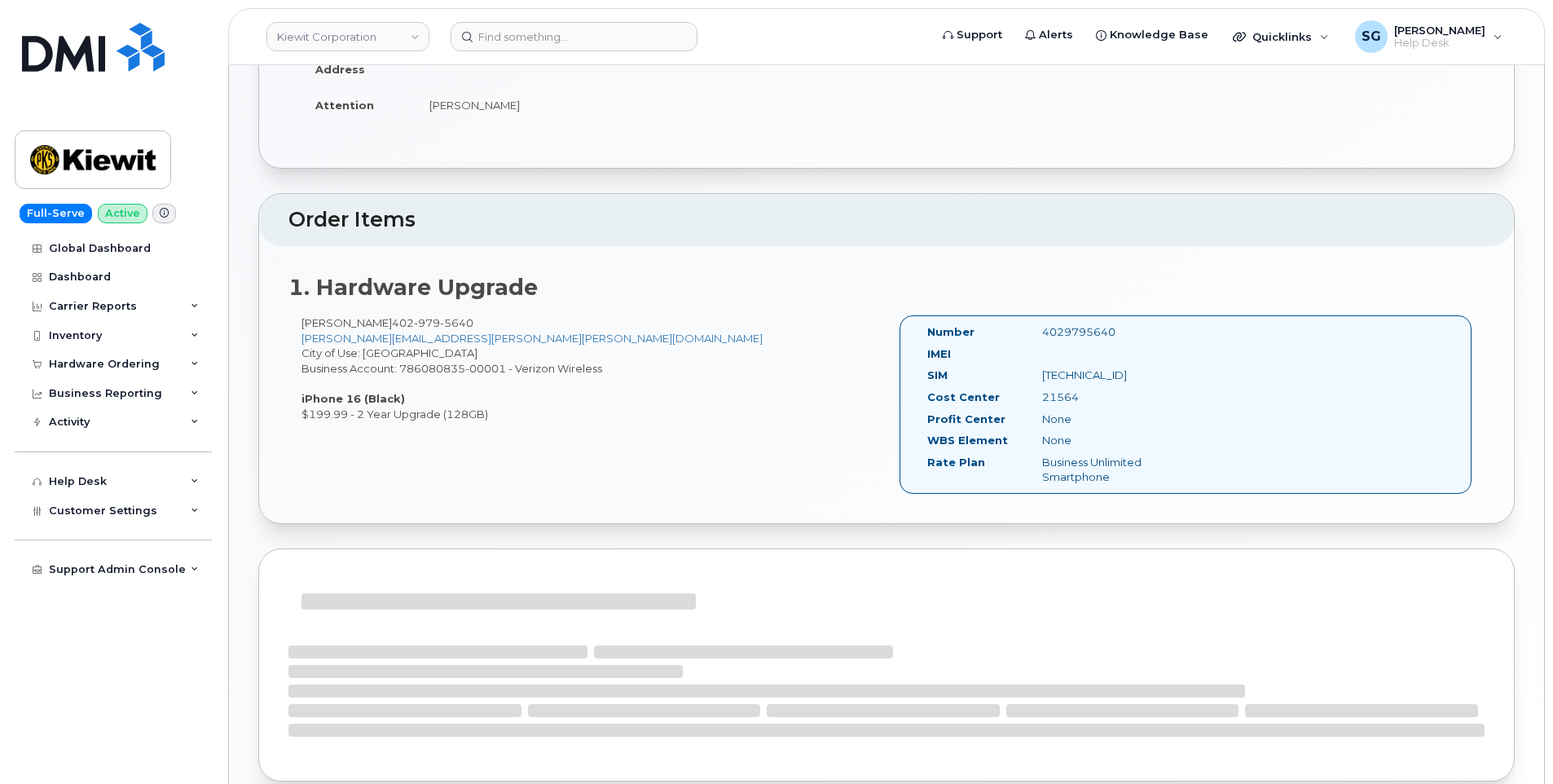
scroll to position [326, 0]
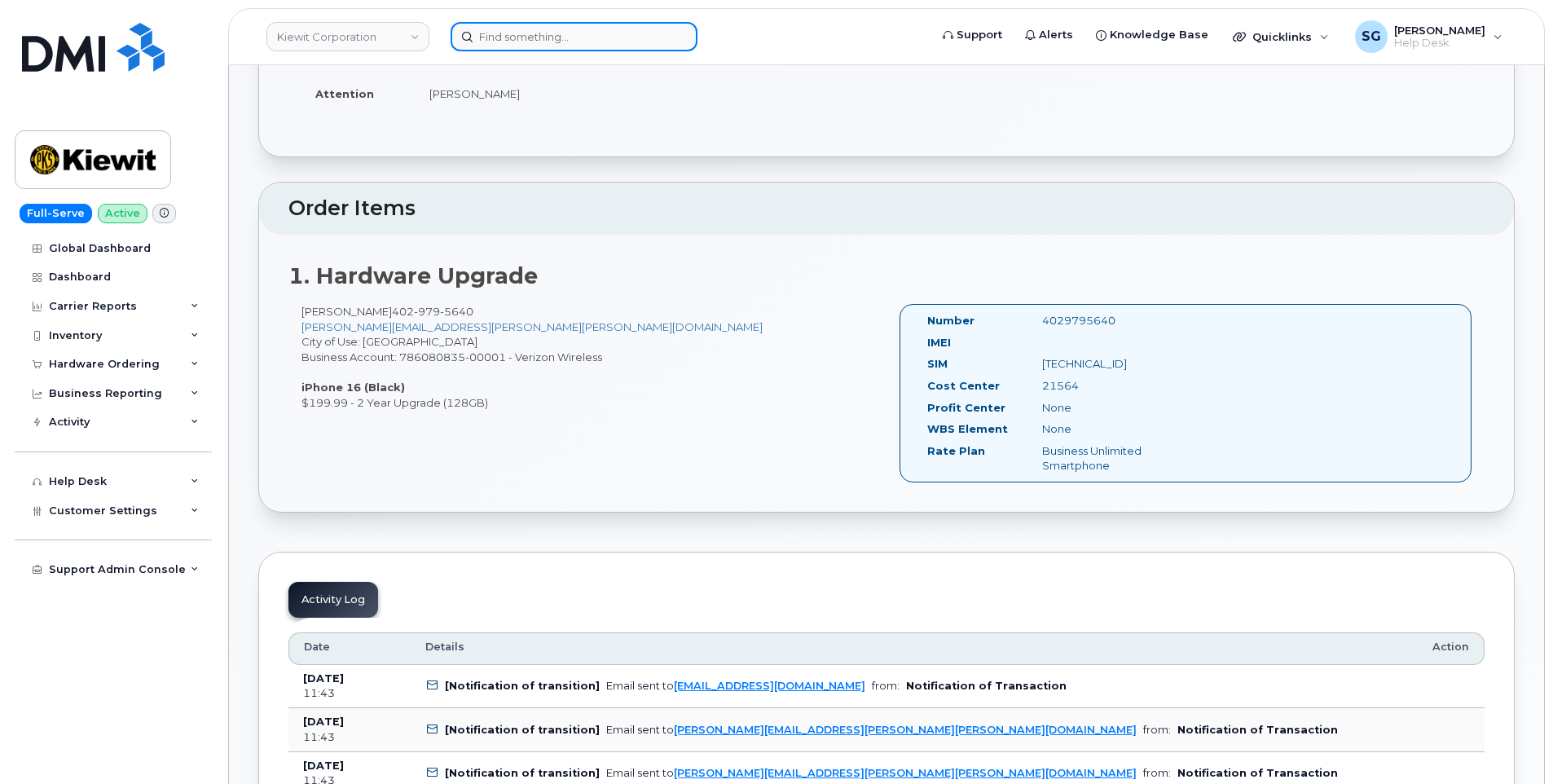
click at [505, 26] on input at bounding box center [574, 36] width 246 height 29
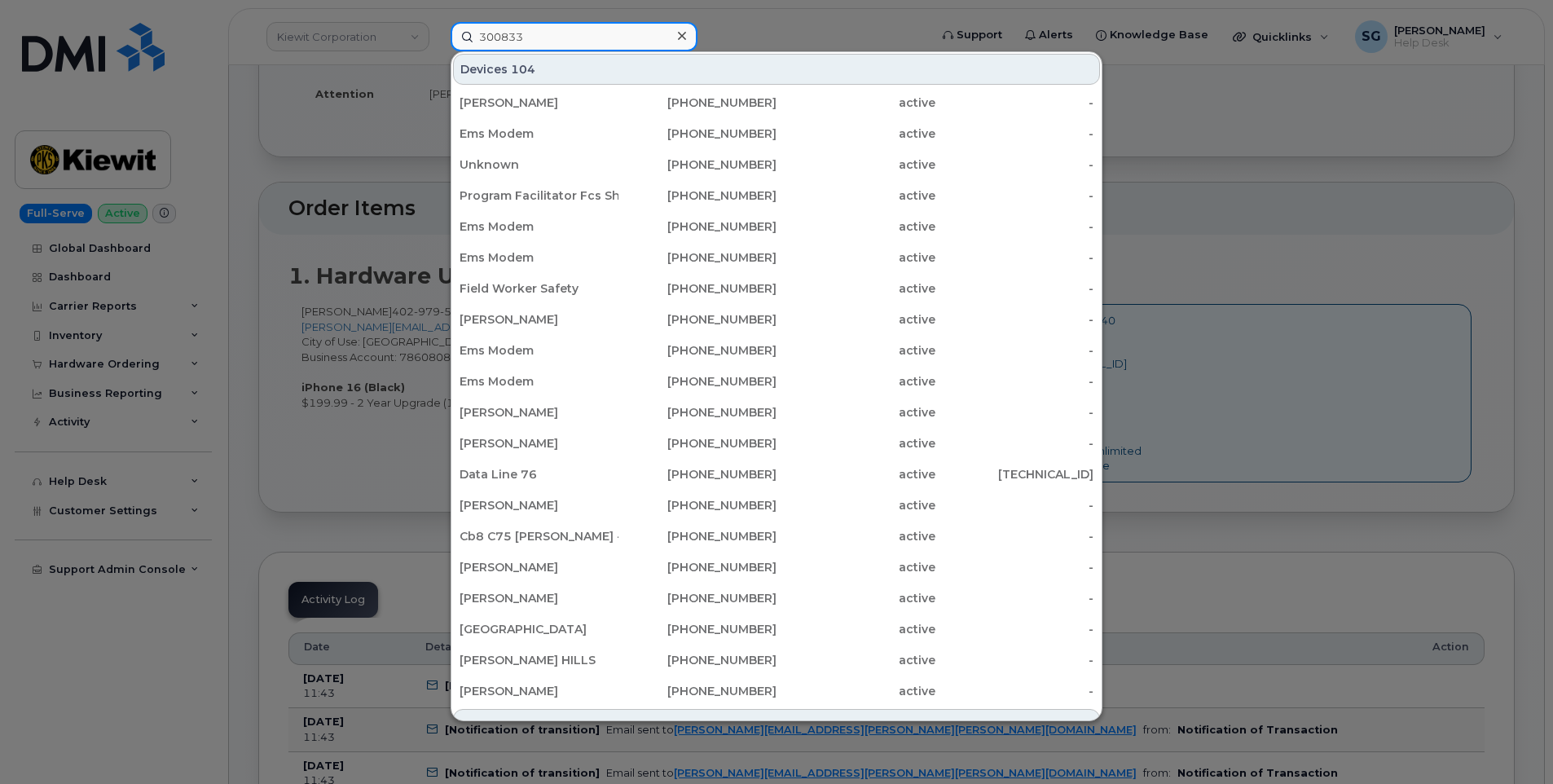
type input "300833"
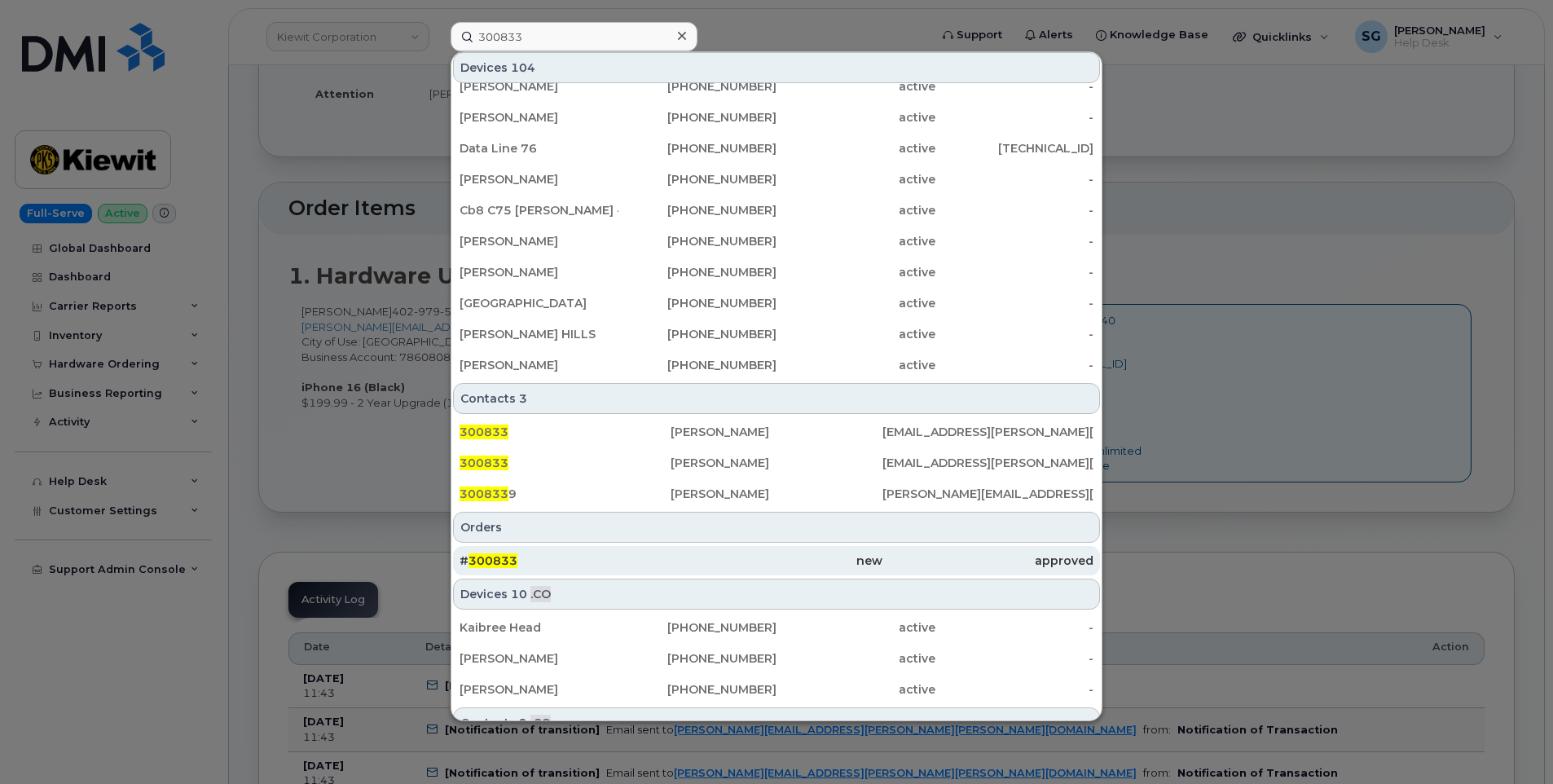
drag, startPoint x: 713, startPoint y: 559, endPoint x: 761, endPoint y: 569, distance: 49.0
click at [713, 559] on div "new" at bounding box center [776, 560] width 211 height 16
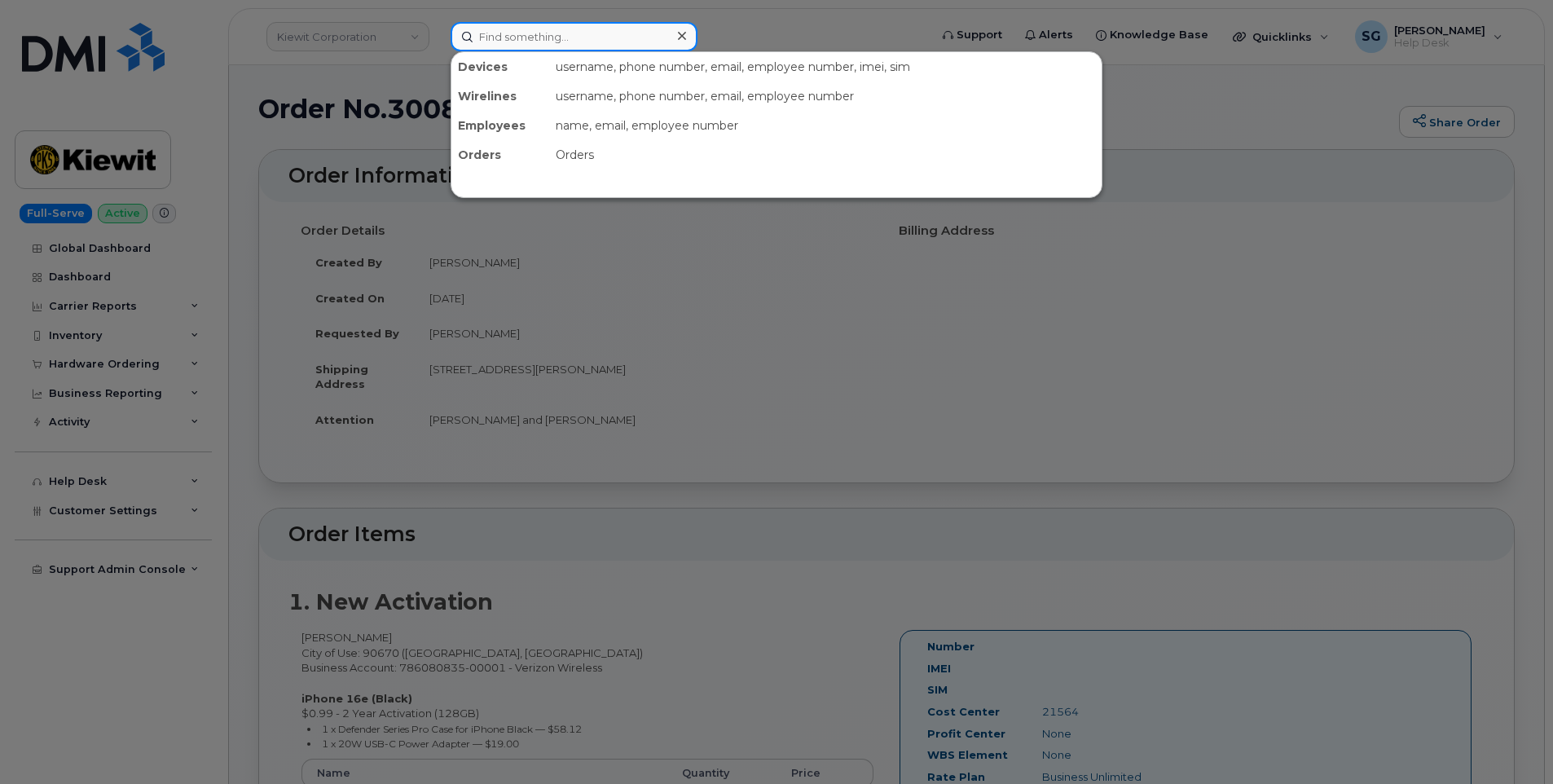
click at [571, 40] on input at bounding box center [574, 36] width 246 height 29
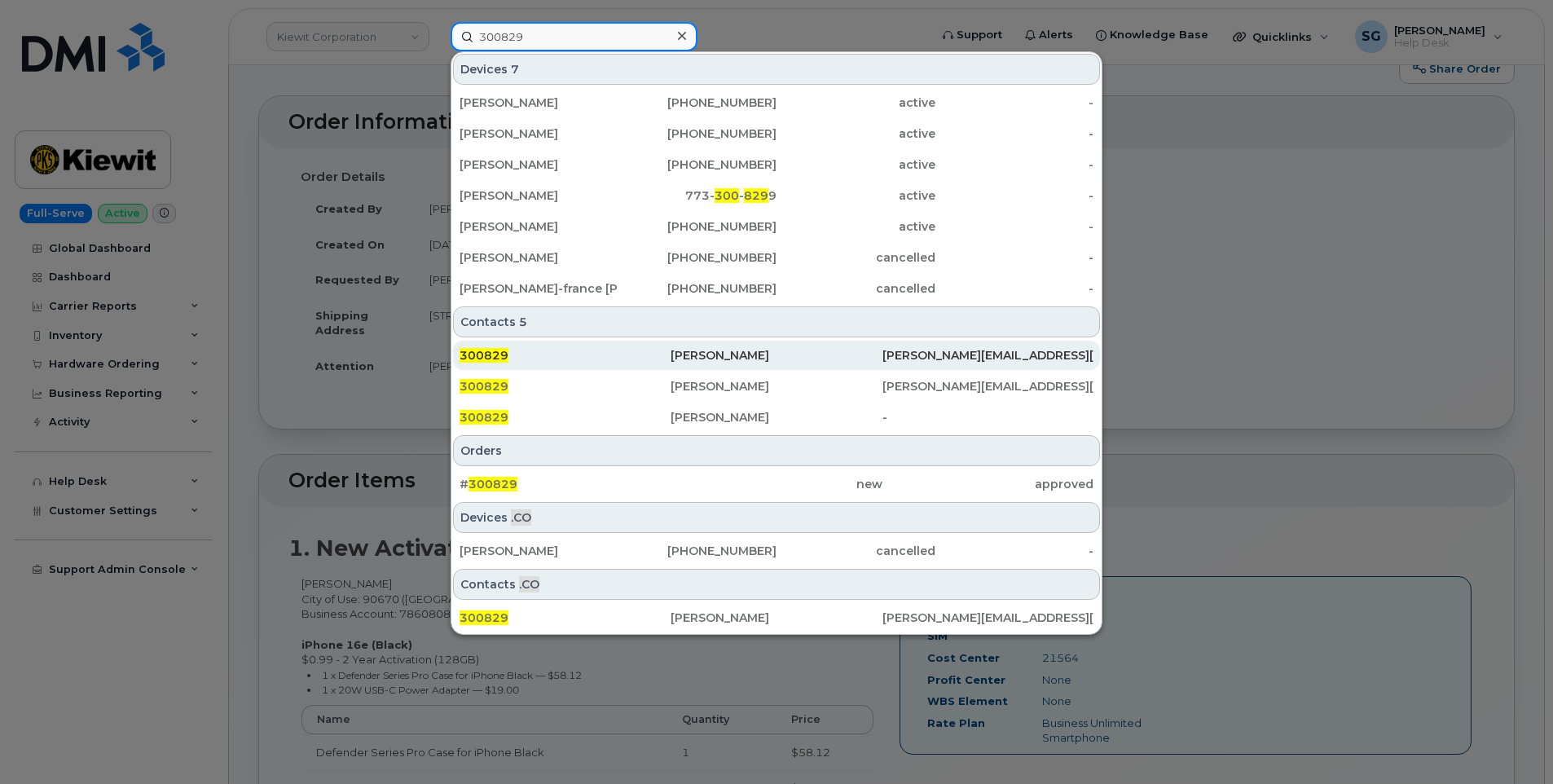
scroll to position [163, 0]
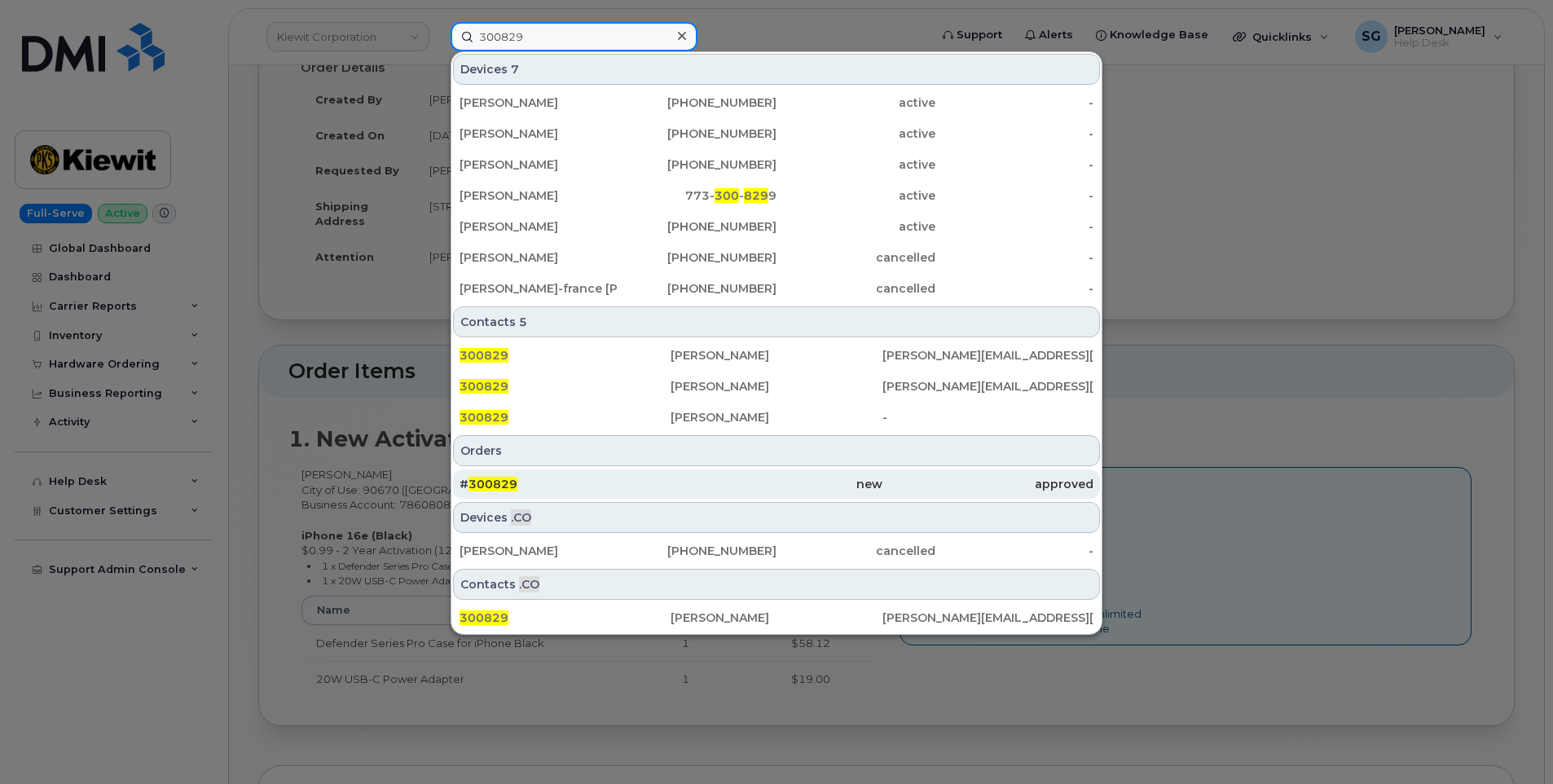
type input "300829"
click at [597, 470] on div "# 300829" at bounding box center [564, 484] width 211 height 29
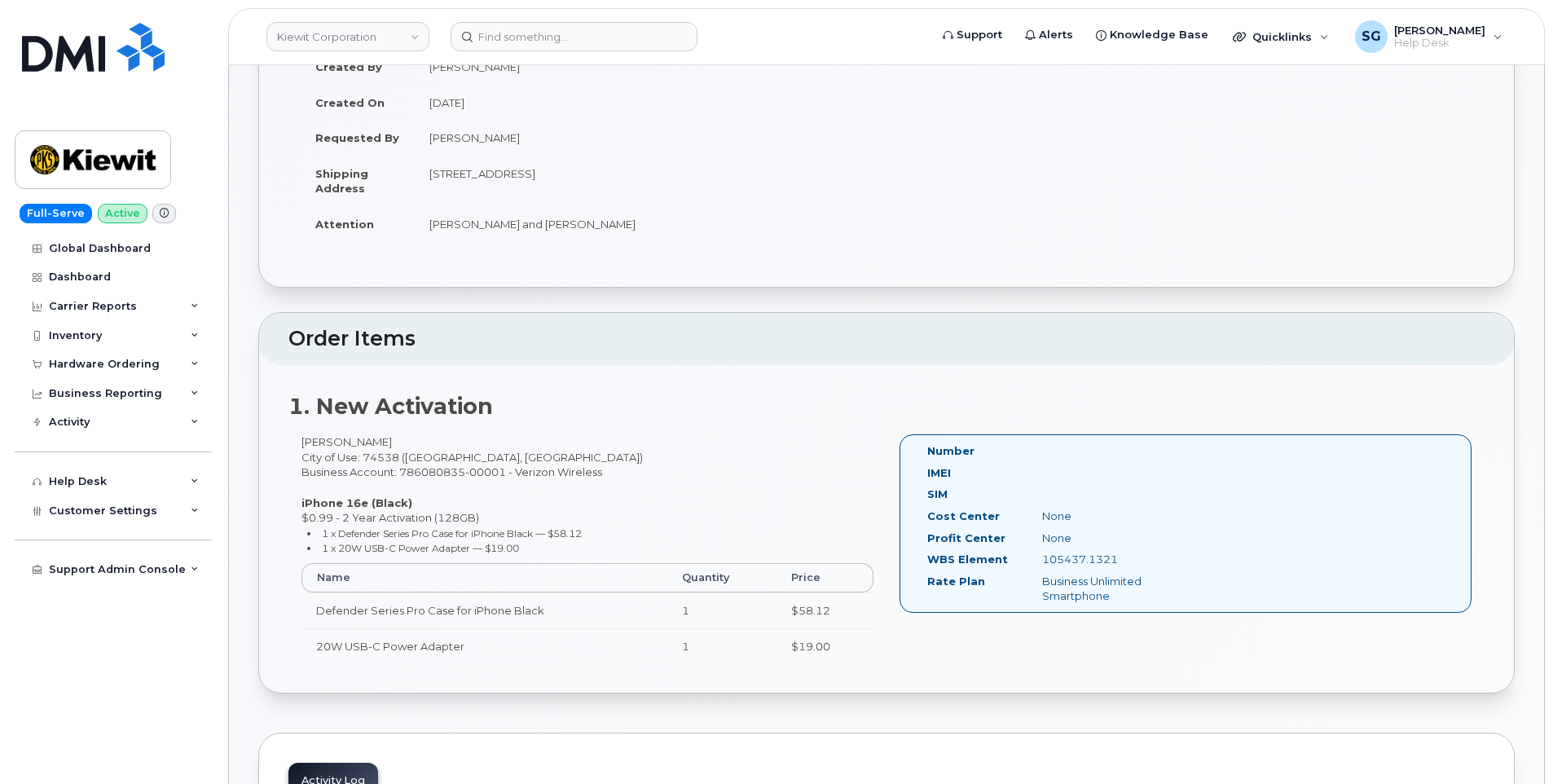
scroll to position [326, 0]
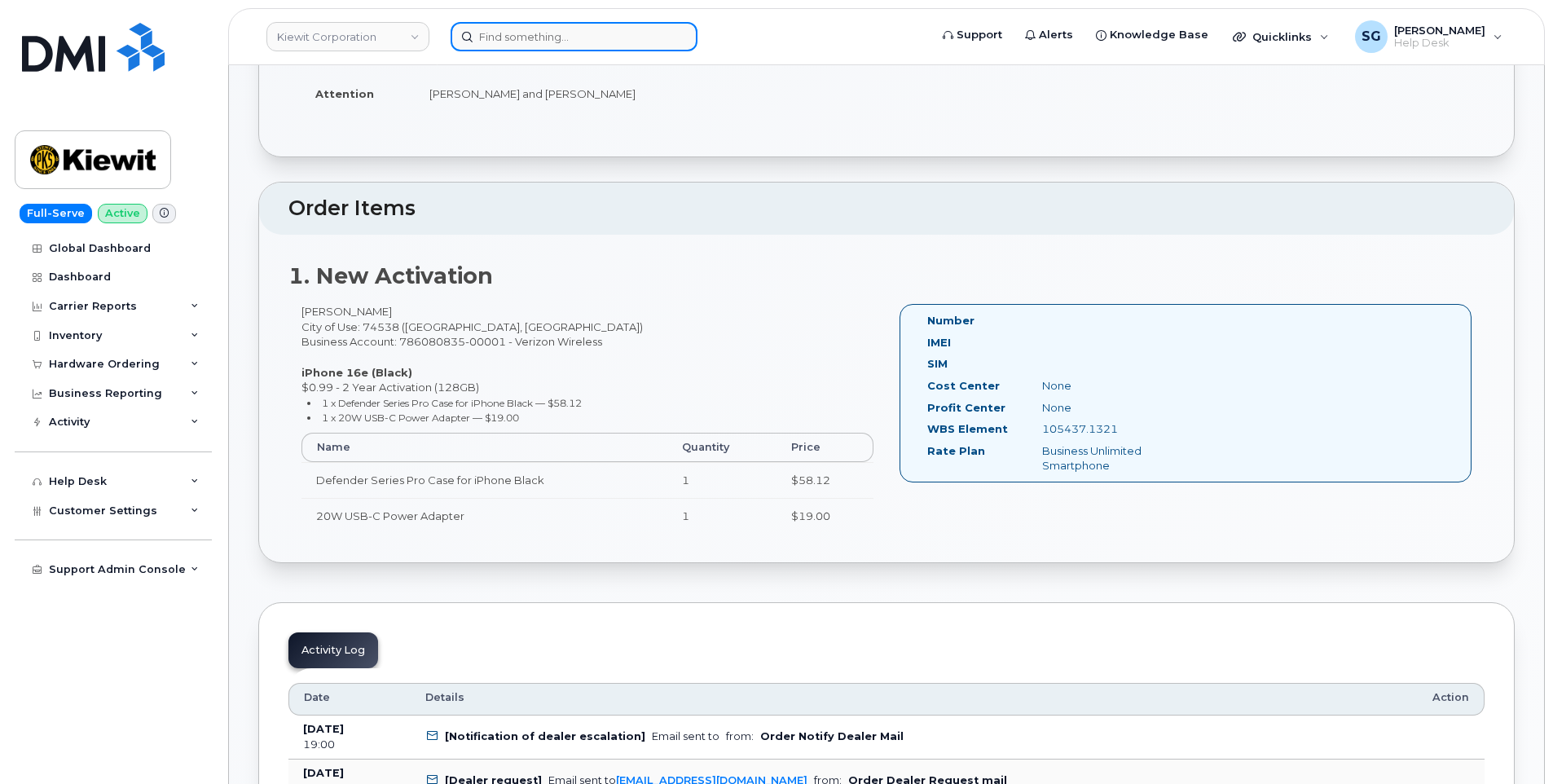
click at [530, 31] on input at bounding box center [574, 36] width 246 height 29
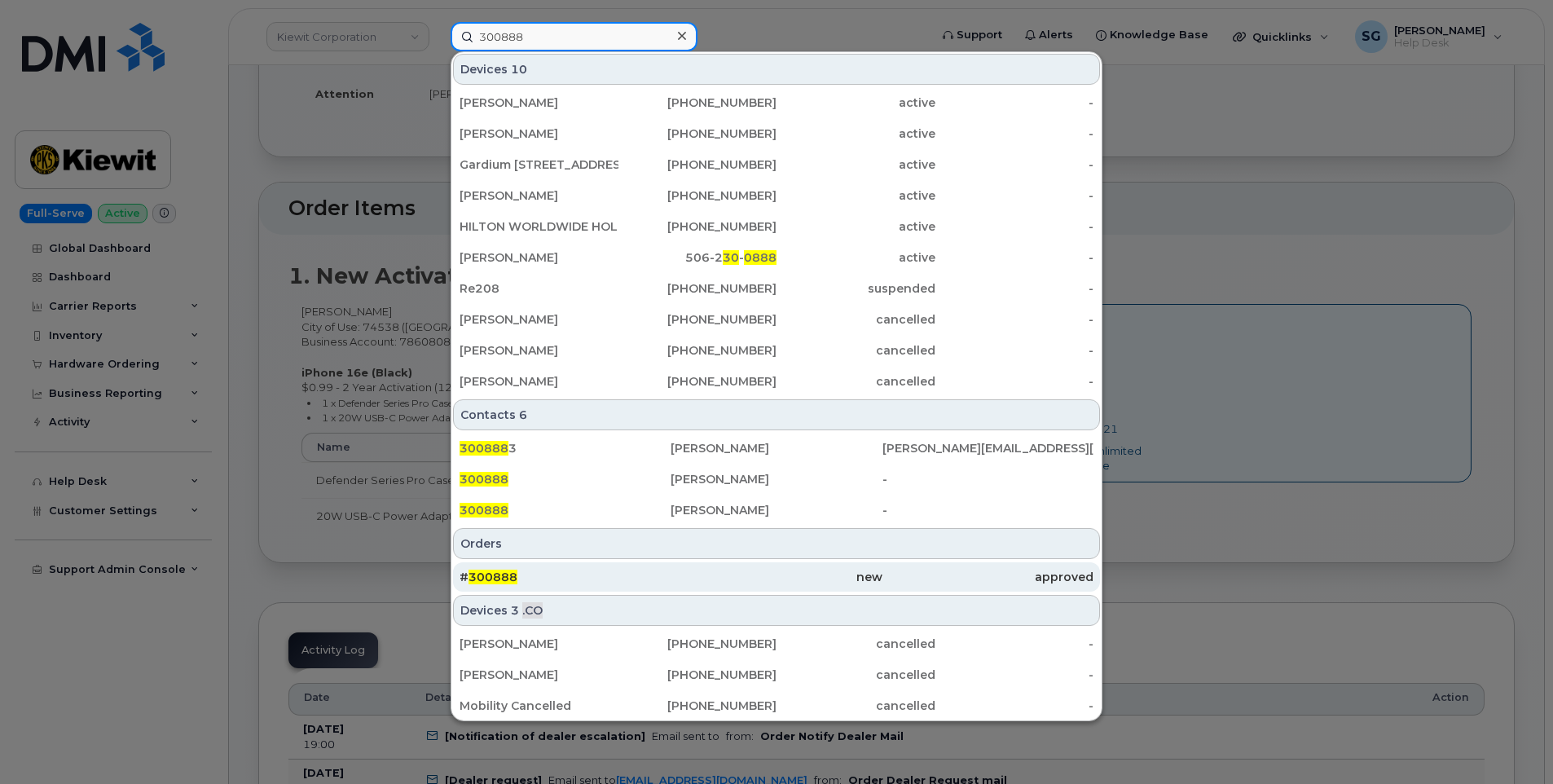
type input "300888"
click at [628, 568] on div "# 300888" at bounding box center [564, 576] width 211 height 29
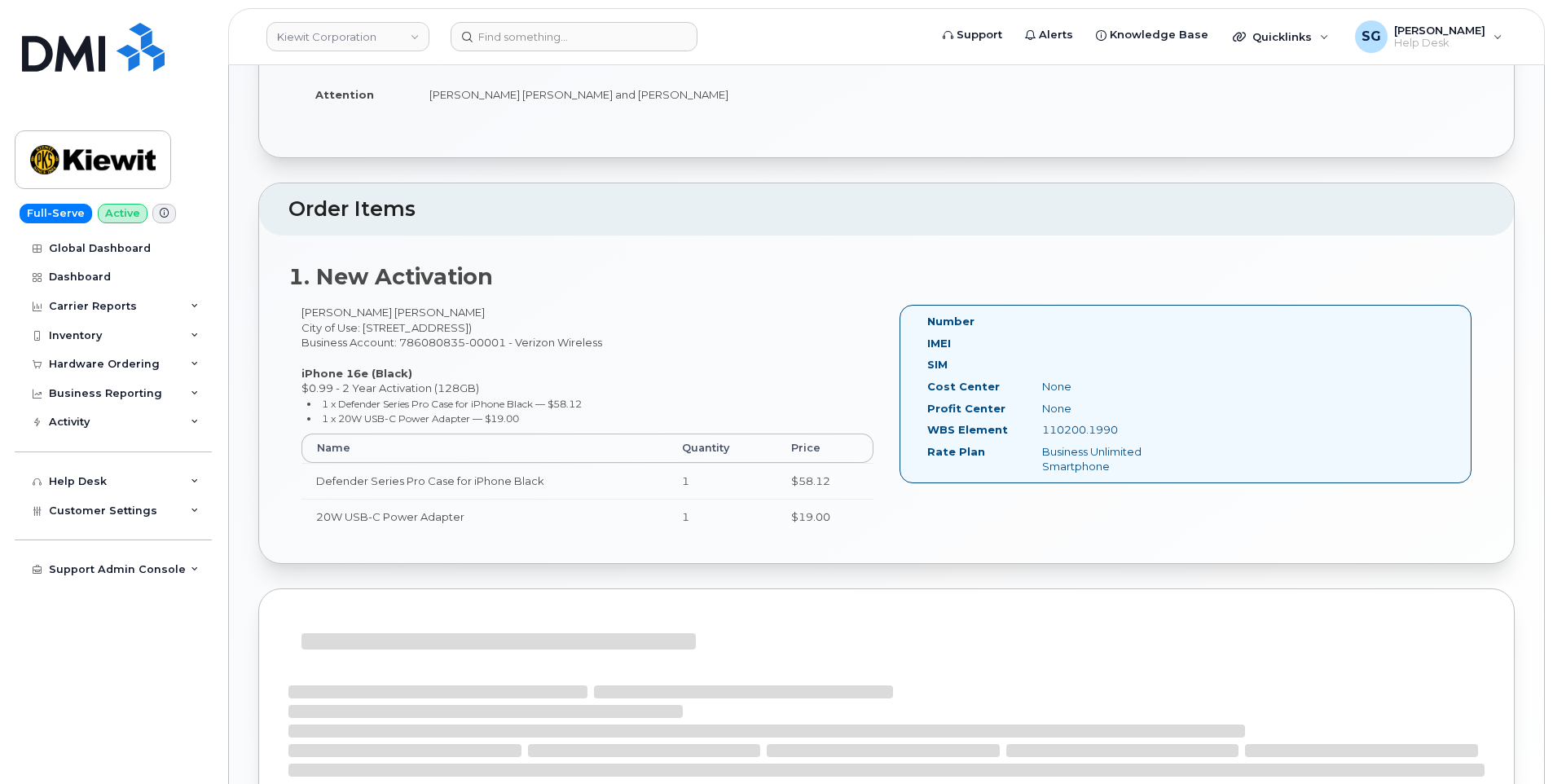
scroll to position [326, 0]
